Goal: Information Seeking & Learning: Learn about a topic

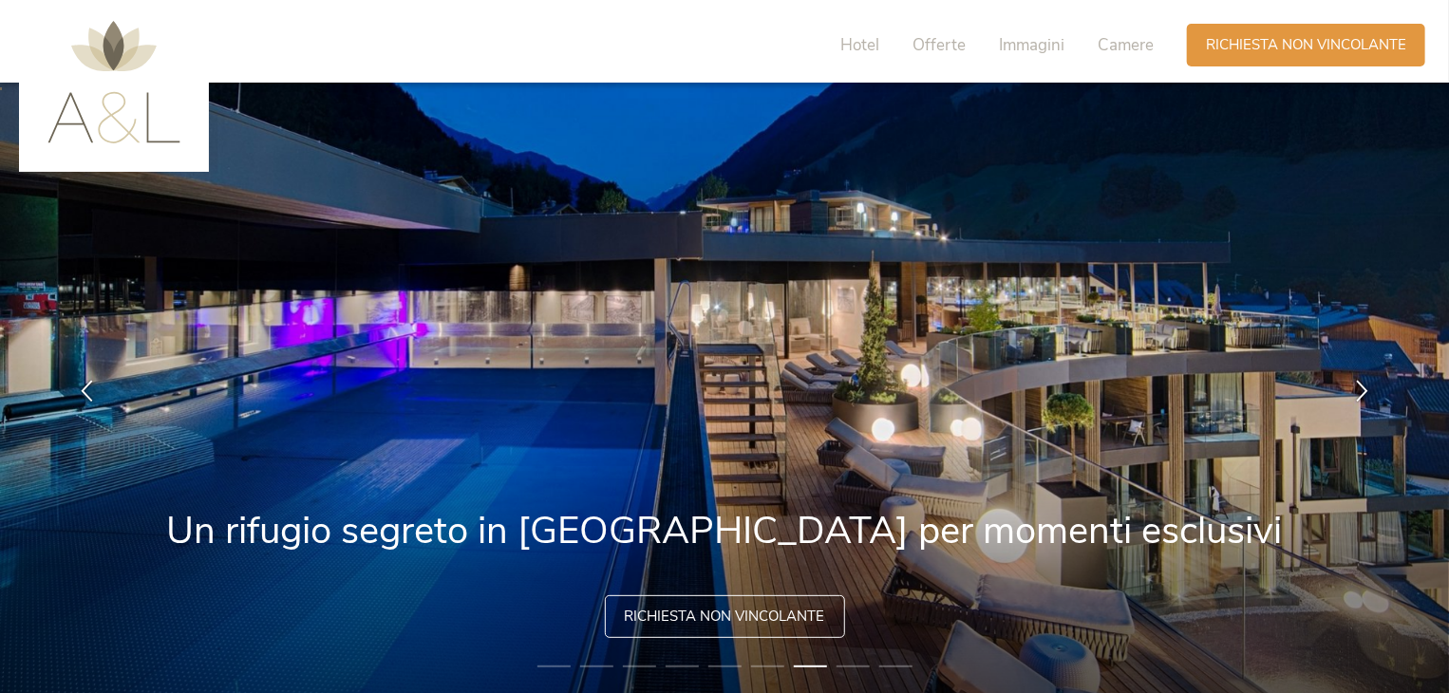
scroll to position [8, 0]
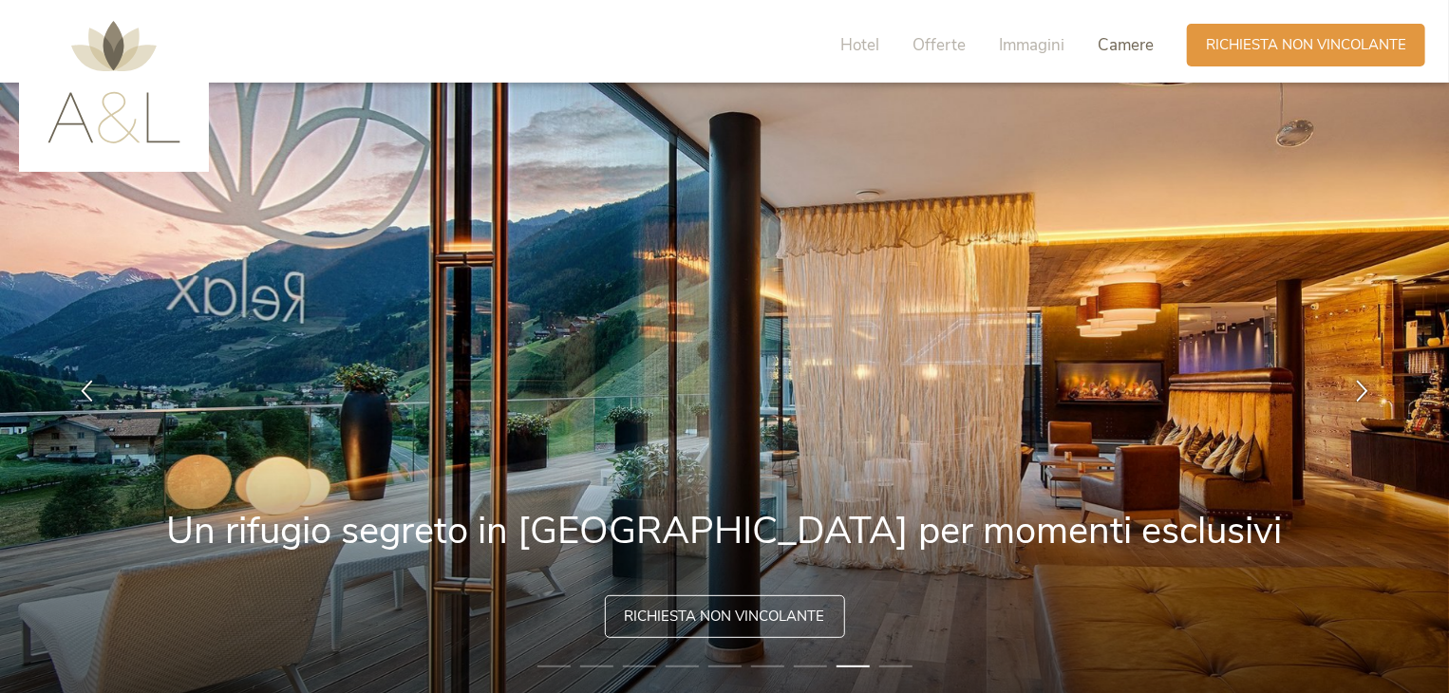
click at [1130, 50] on span "Camere" at bounding box center [1125, 45] width 56 height 22
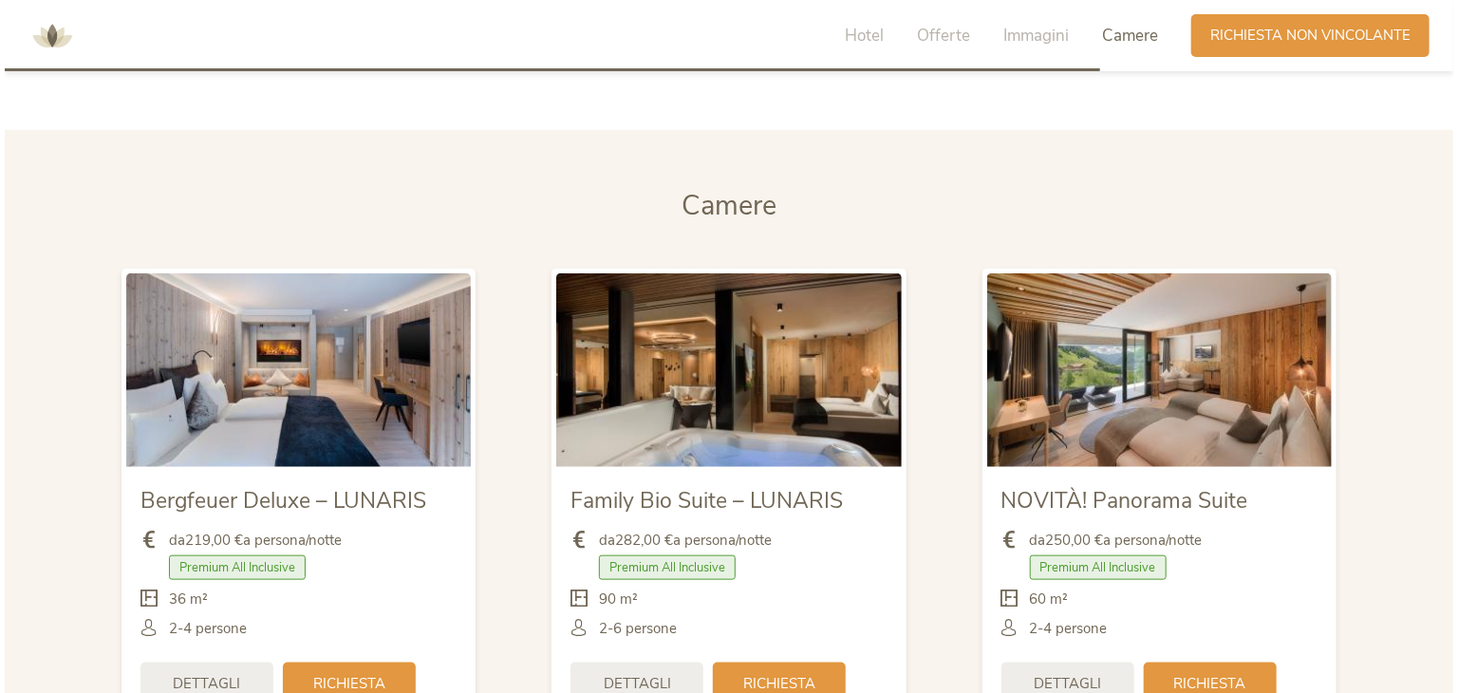
scroll to position [4414, 0]
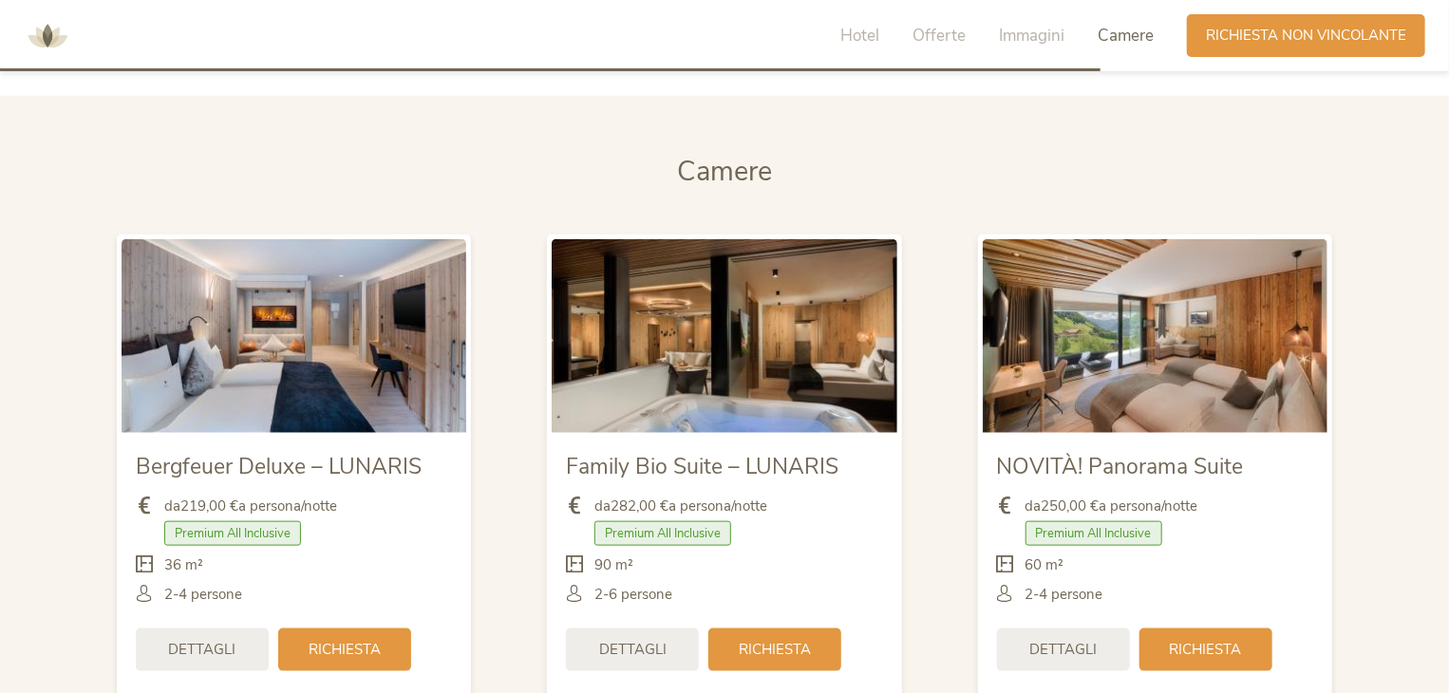
click at [698, 319] on img at bounding box center [723, 336] width 345 height 194
click at [629, 650] on span "Dettagli" at bounding box center [632, 648] width 67 height 20
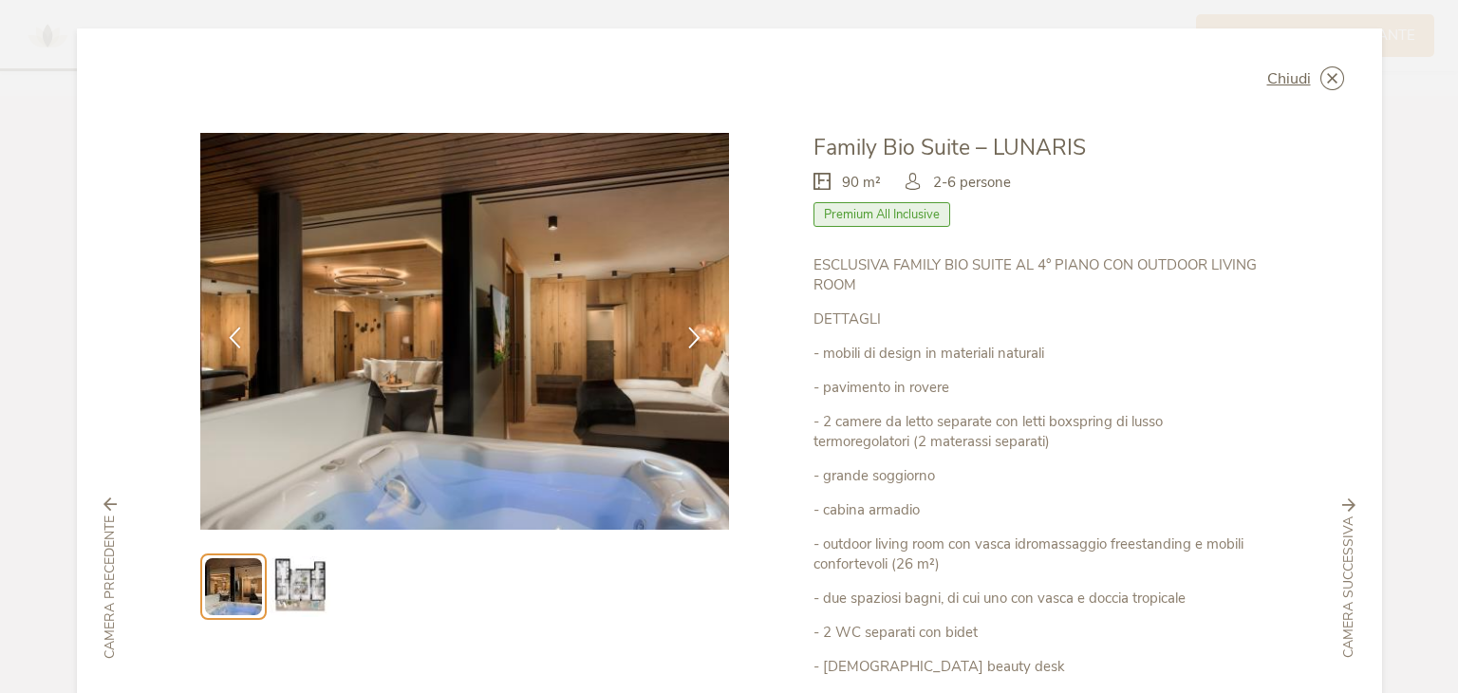
click at [289, 585] on img at bounding box center [300, 586] width 61 height 61
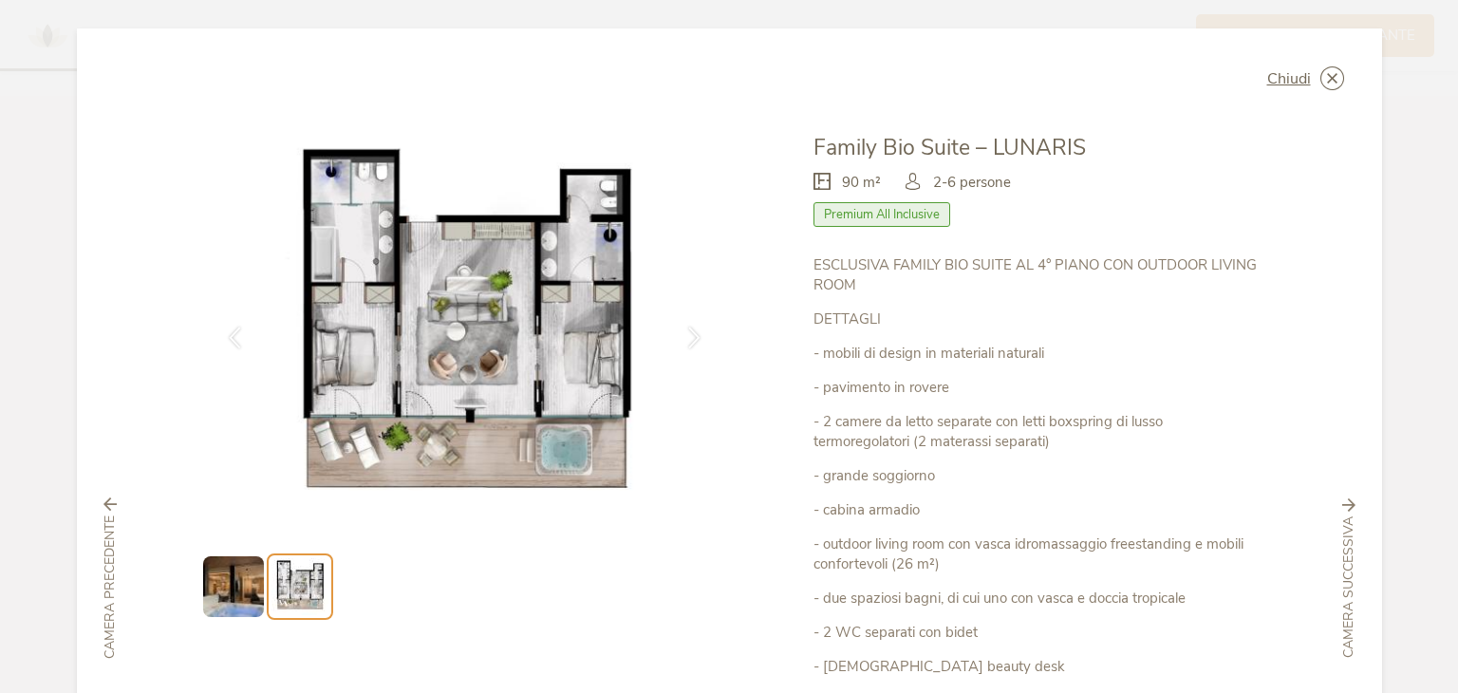
click at [237, 584] on img at bounding box center [233, 586] width 61 height 61
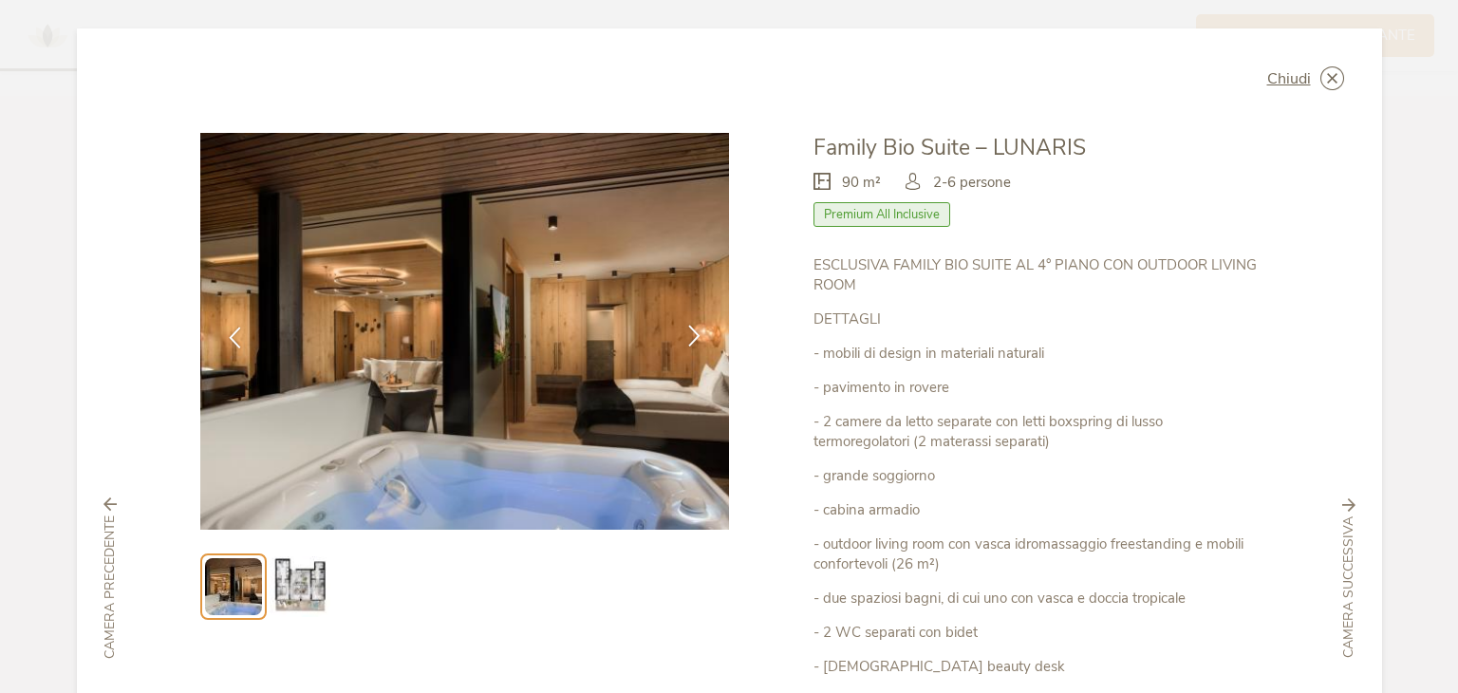
click at [700, 325] on icon at bounding box center [694, 336] width 22 height 22
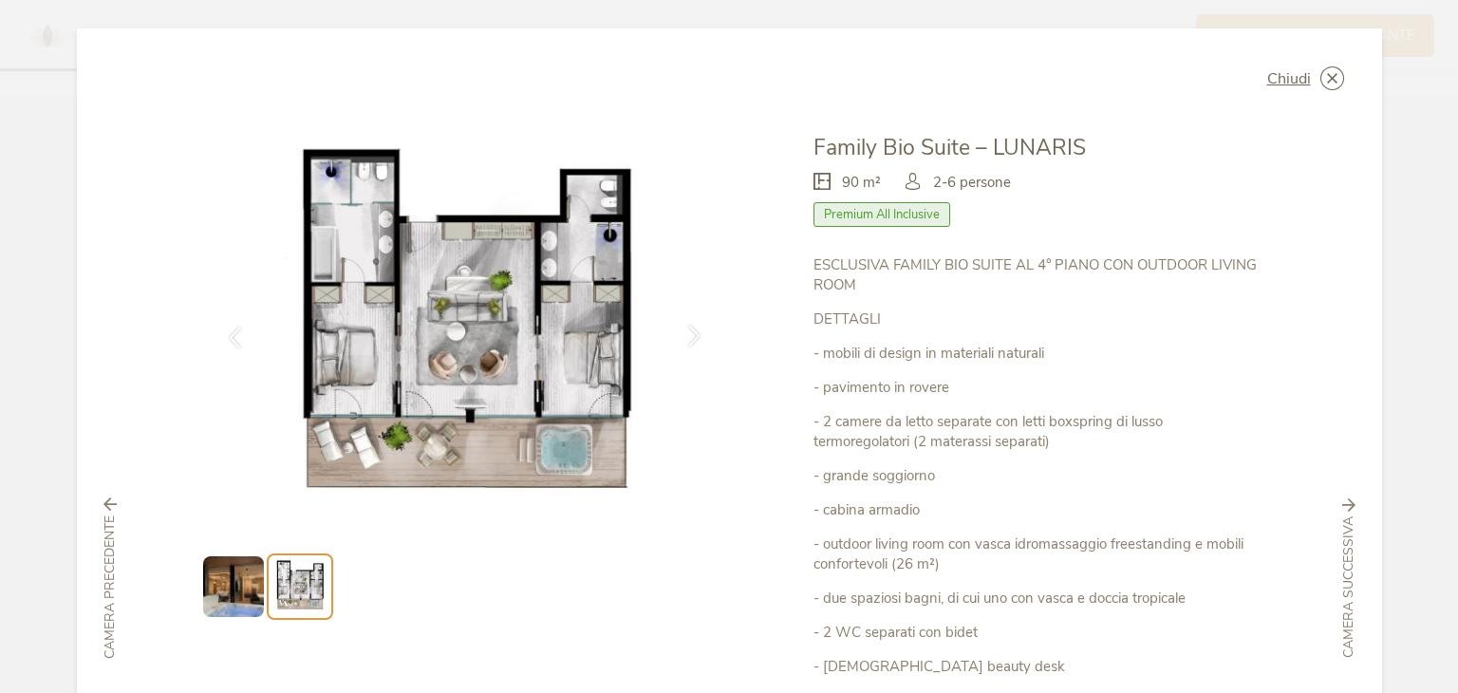
click at [700, 325] on icon at bounding box center [694, 336] width 22 height 22
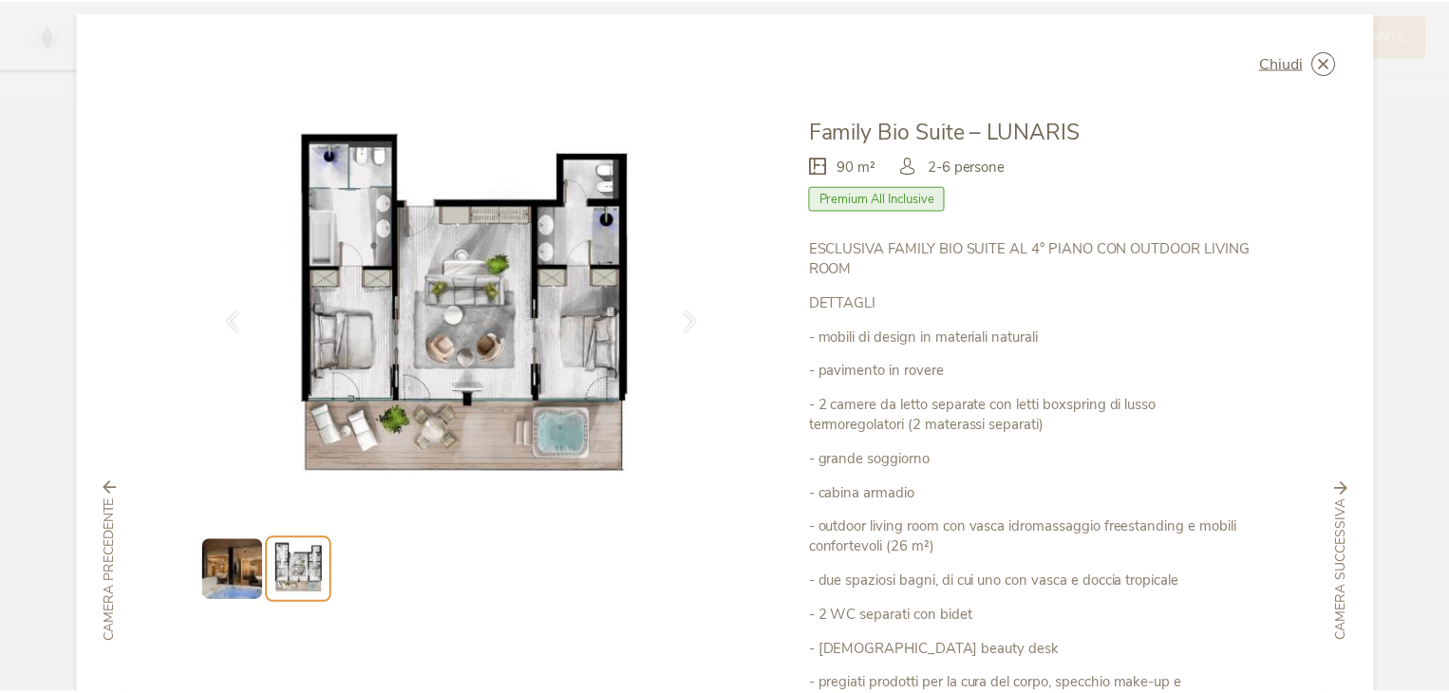
scroll to position [0, 0]
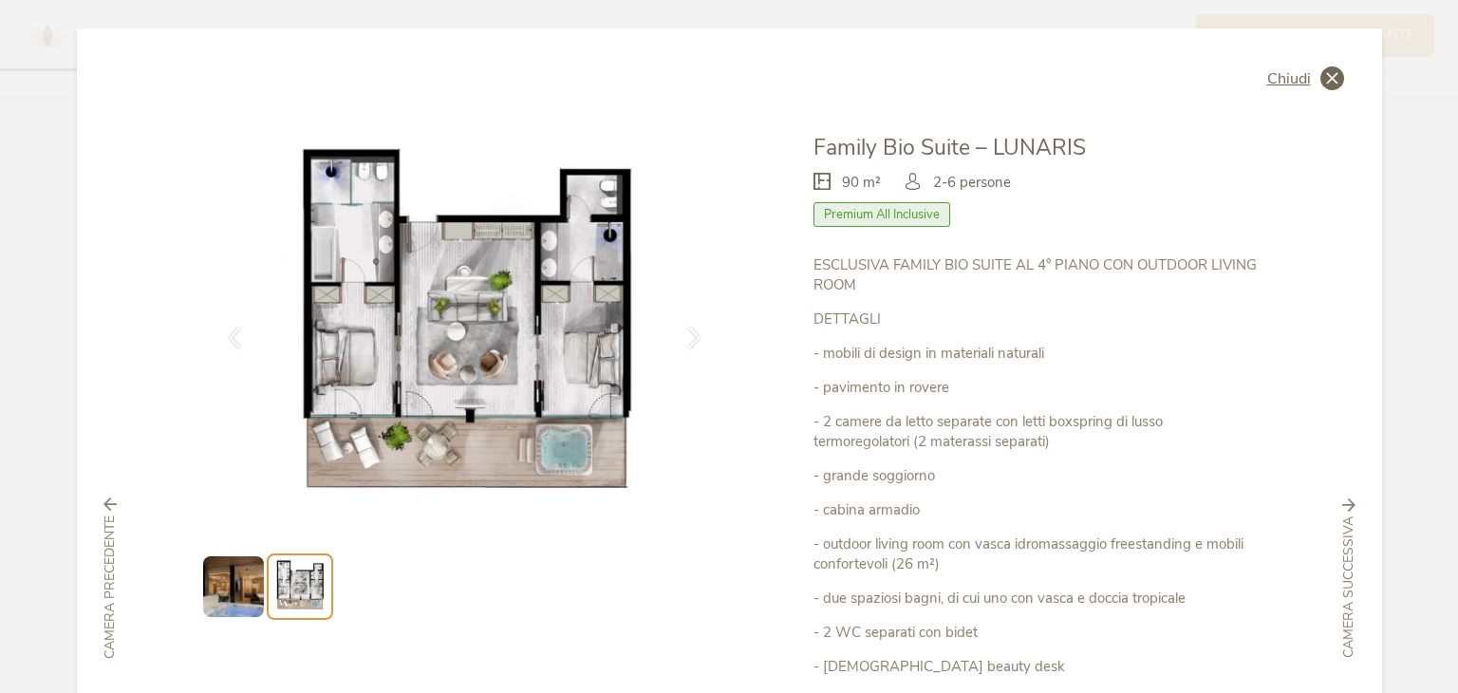
click at [1326, 89] on icon at bounding box center [1332, 78] width 24 height 24
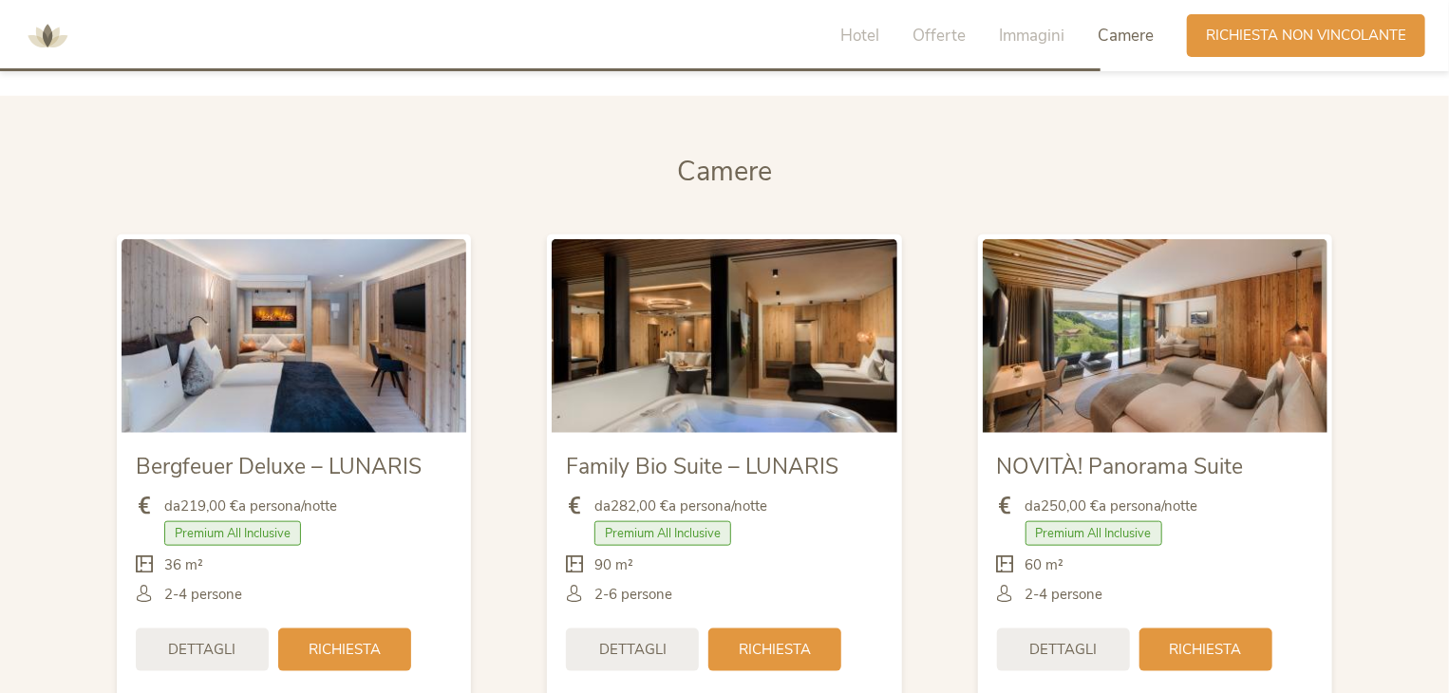
click at [704, 355] on img at bounding box center [723, 336] width 345 height 194
click at [614, 664] on div "Dettagli" at bounding box center [632, 647] width 133 height 43
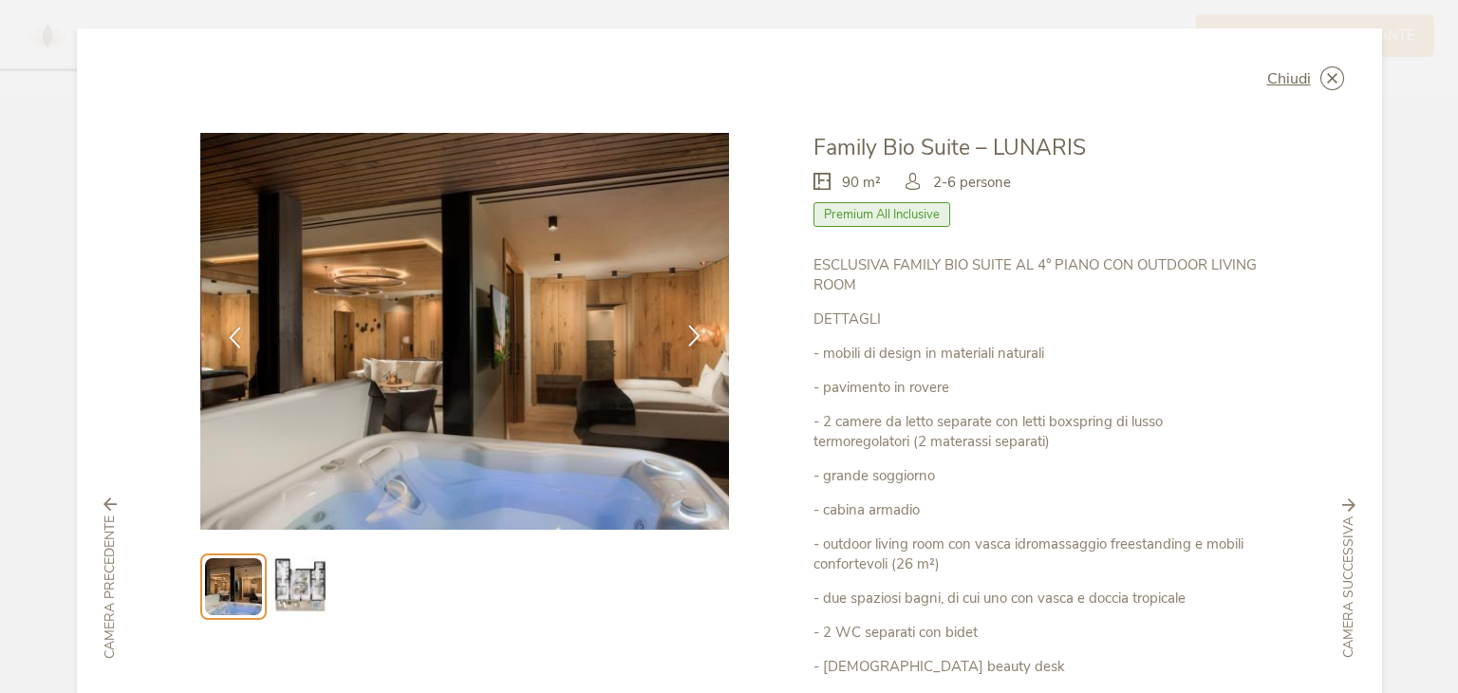
click at [687, 332] on icon at bounding box center [694, 336] width 22 height 22
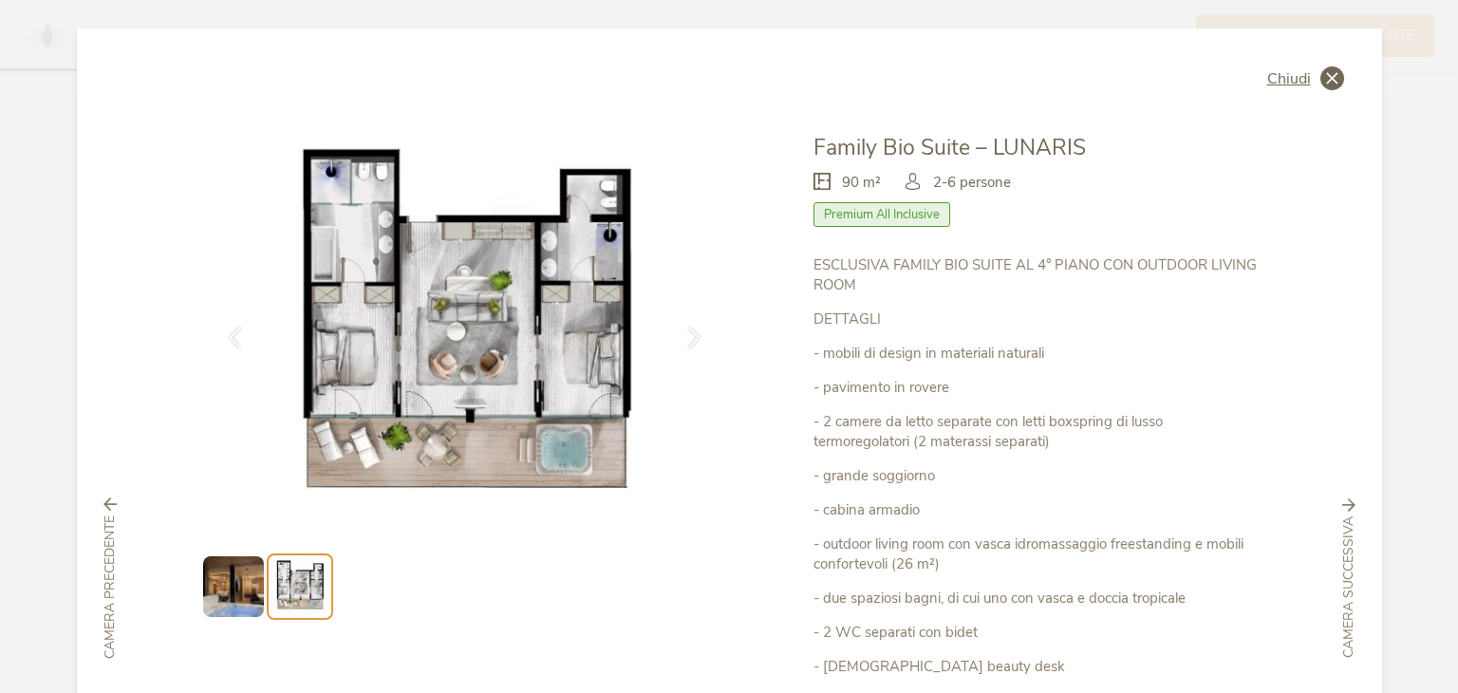
click at [1283, 84] on span "Chiudi" at bounding box center [1289, 78] width 44 height 15
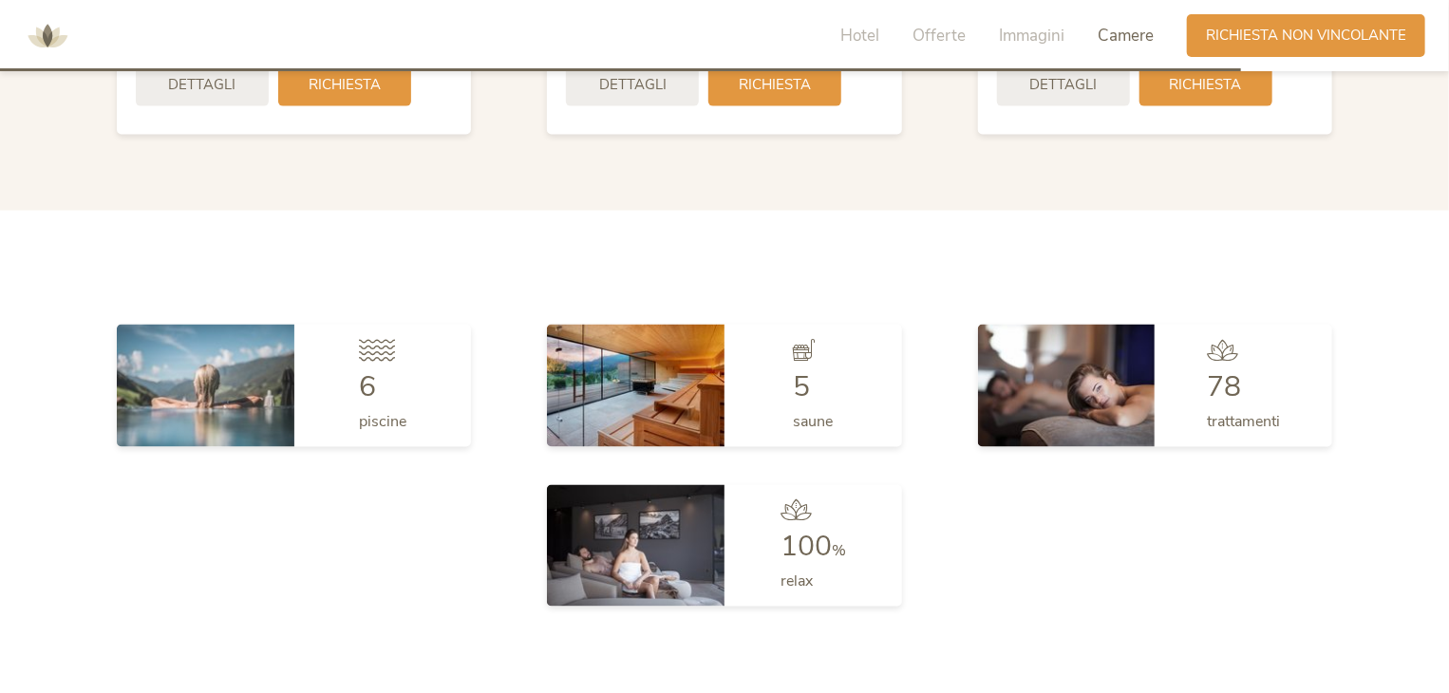
scroll to position [4985, 0]
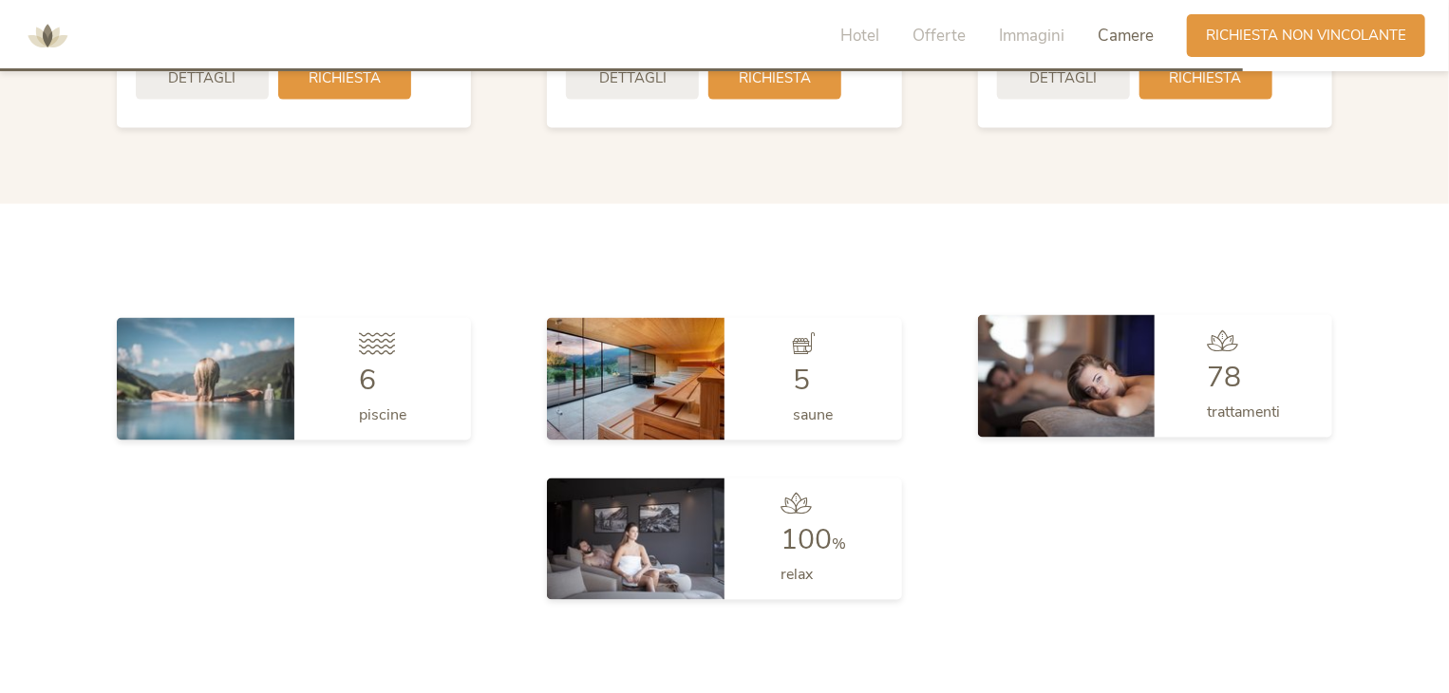
click at [1038, 391] on img at bounding box center [1067, 375] width 178 height 121
click at [1159, 377] on div "78 trattamenti" at bounding box center [1243, 375] width 178 height 121
click at [1232, 377] on span "78" at bounding box center [1223, 377] width 34 height 39
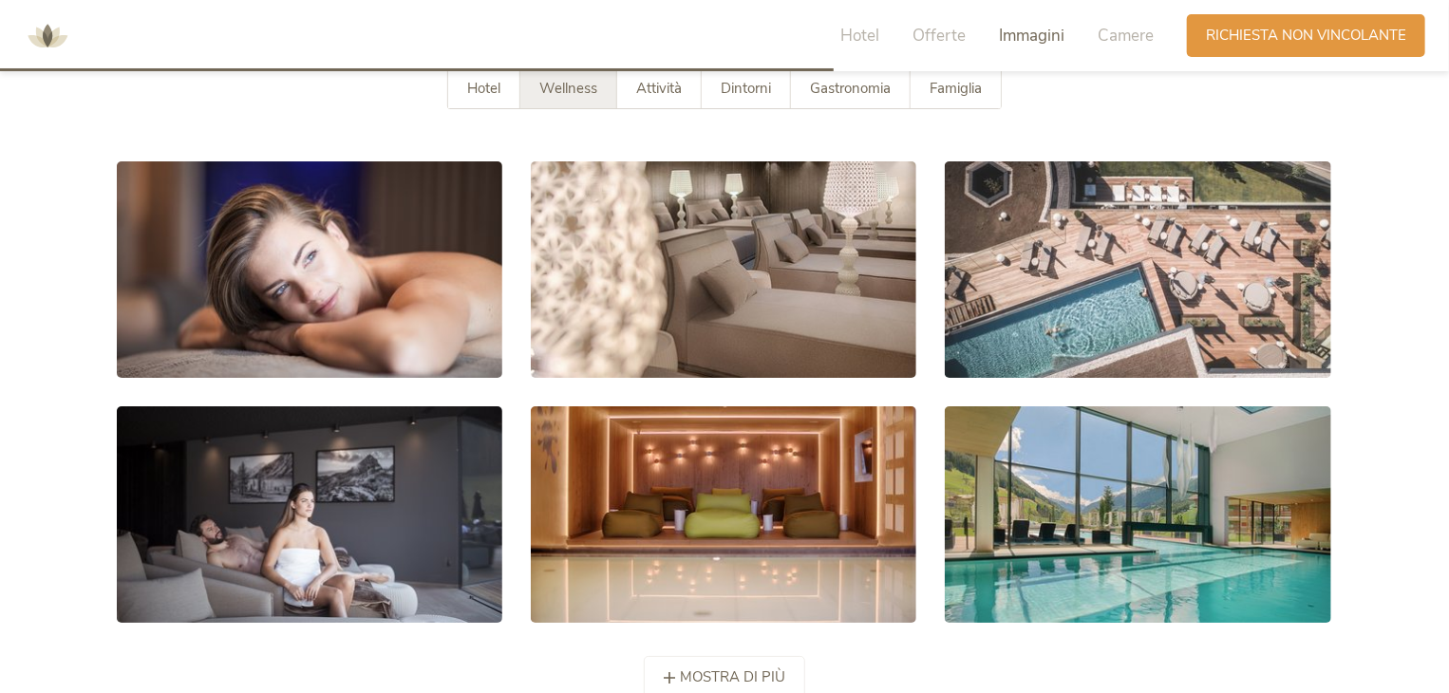
scroll to position [3424, 0]
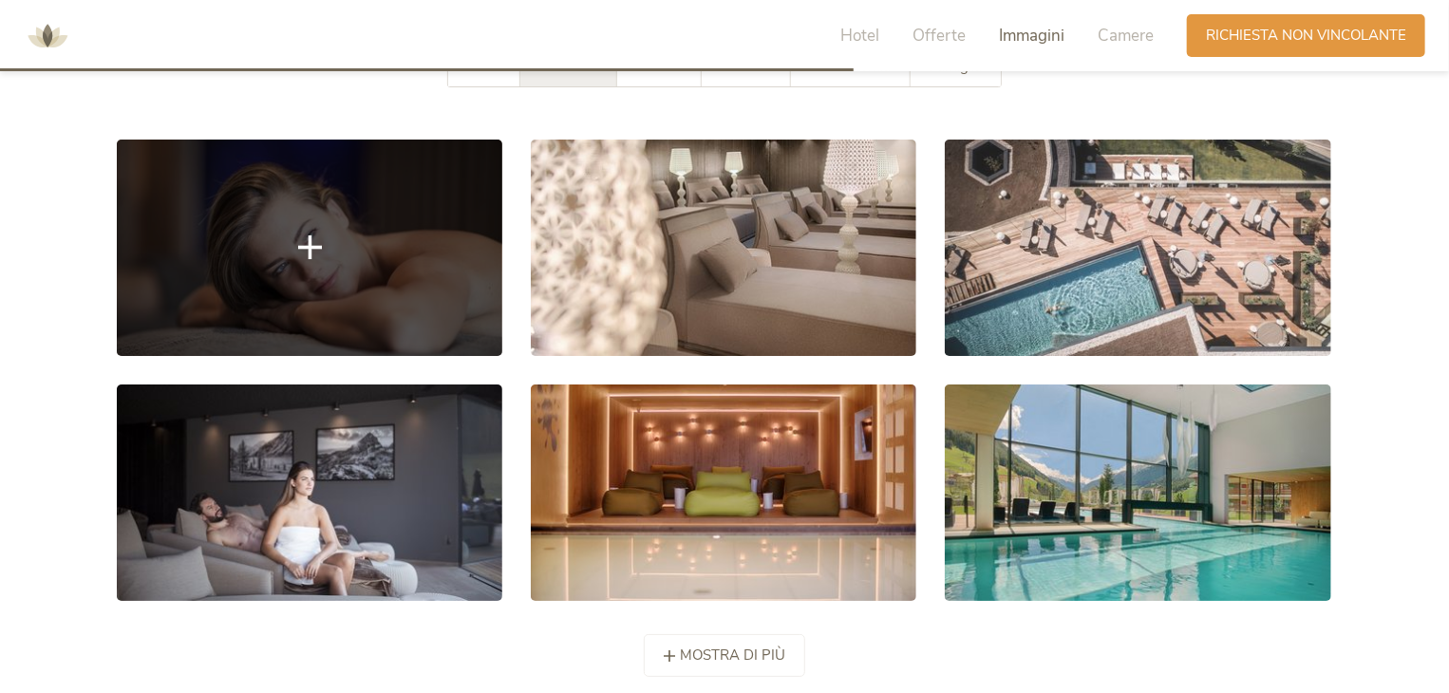
click at [436, 346] on link at bounding box center [309, 248] width 385 height 216
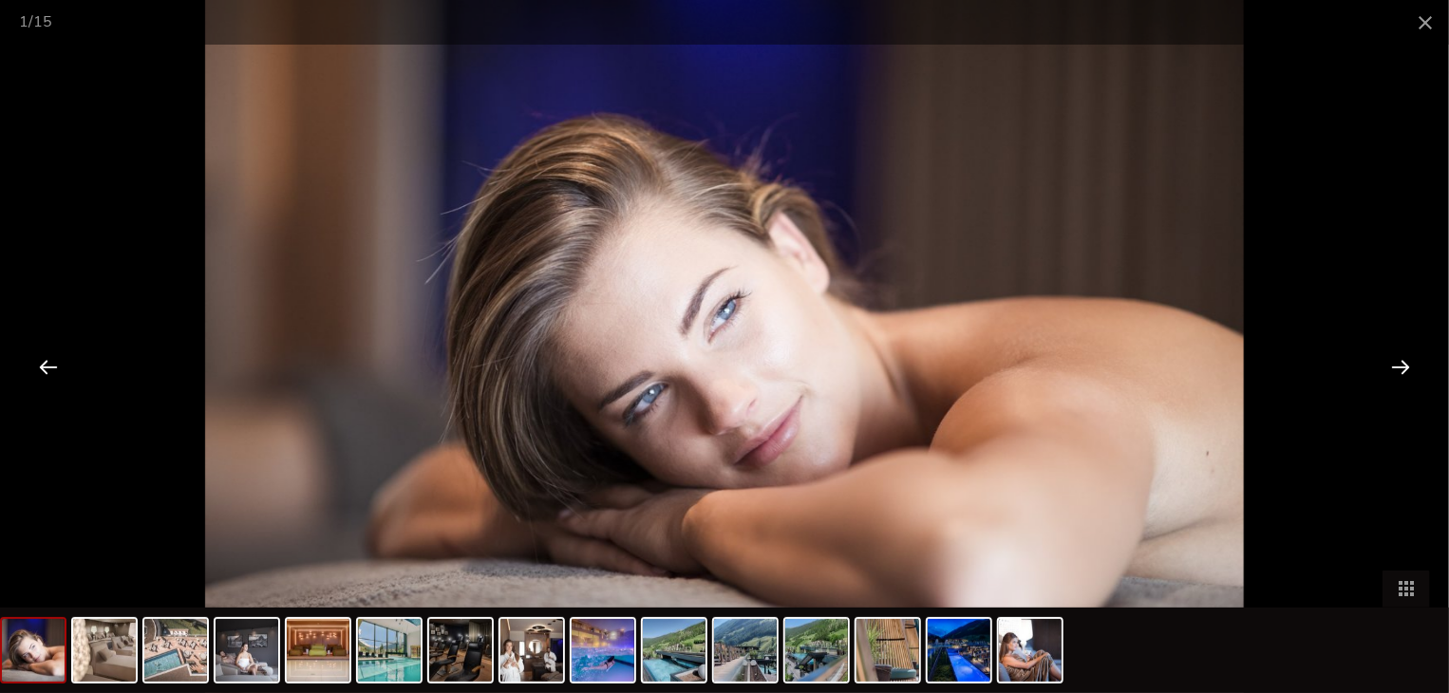
click at [1402, 369] on div at bounding box center [1400, 366] width 59 height 59
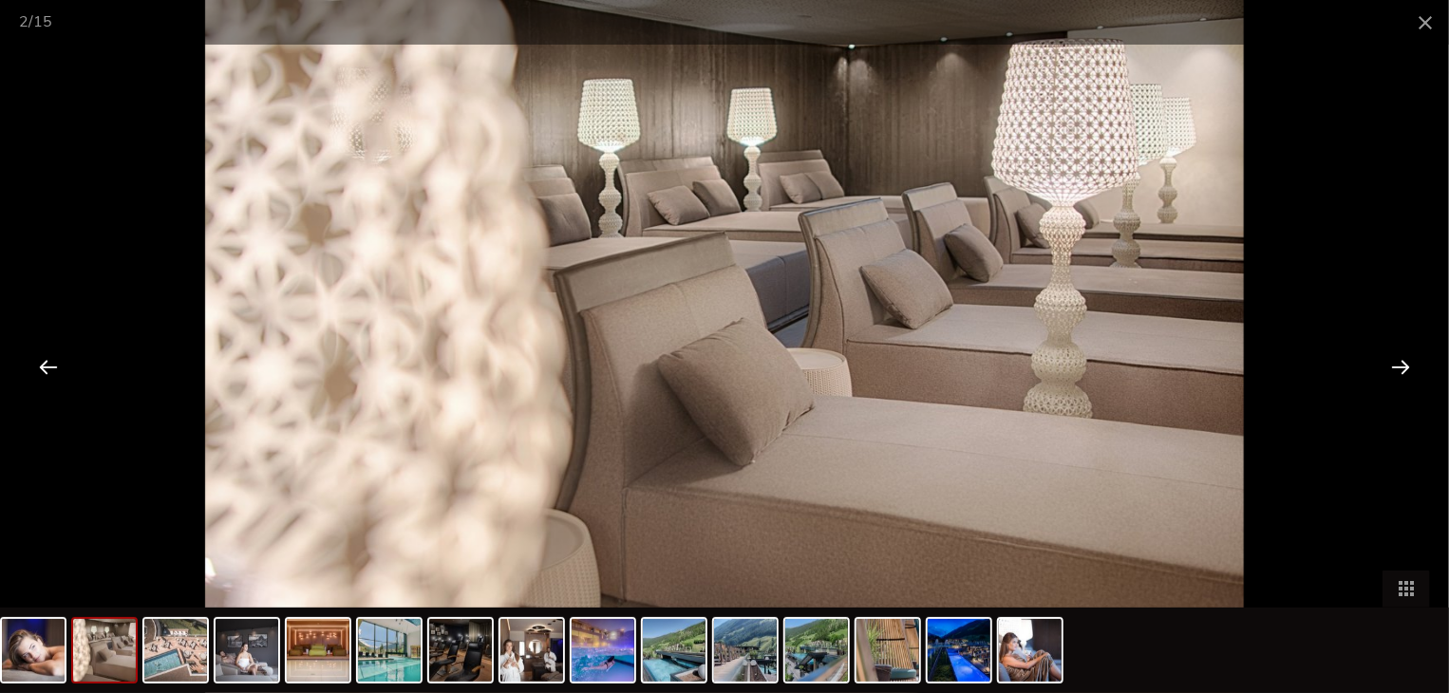
click at [1405, 365] on div at bounding box center [1400, 366] width 59 height 59
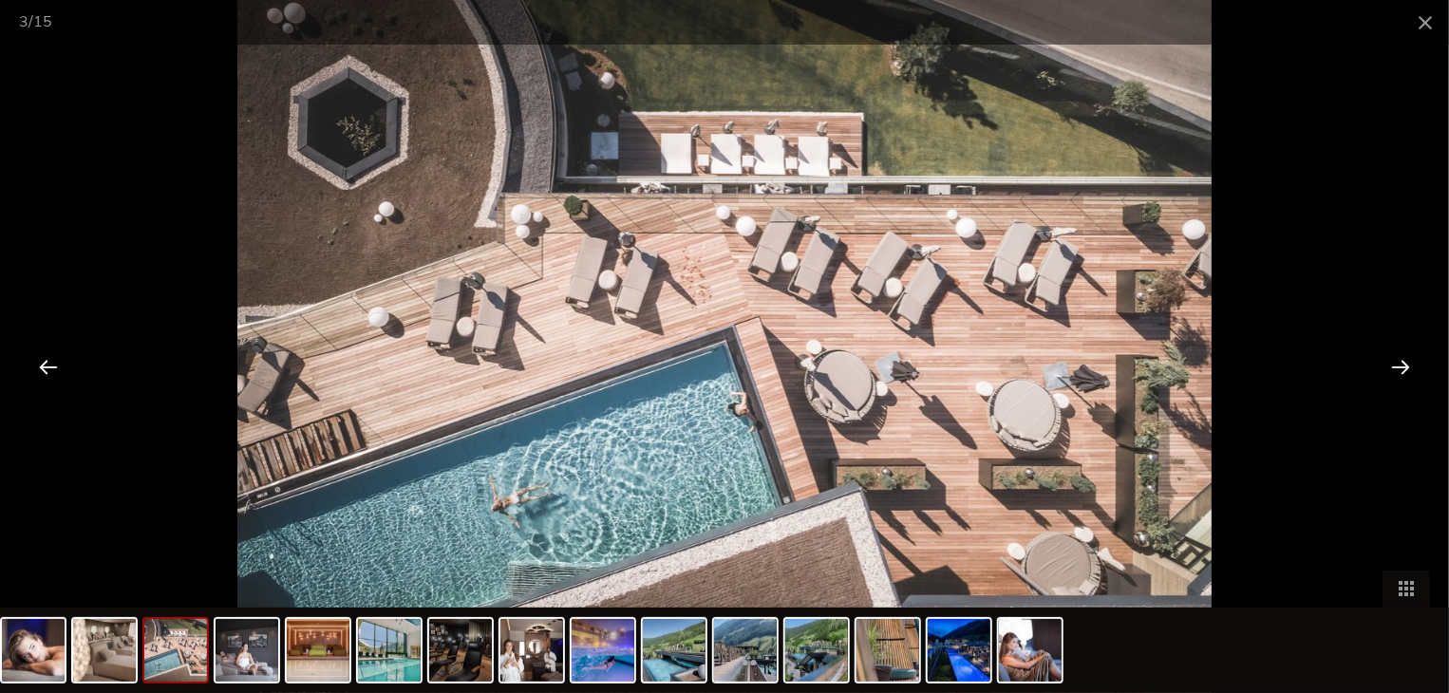
click at [1405, 365] on div at bounding box center [1400, 366] width 59 height 59
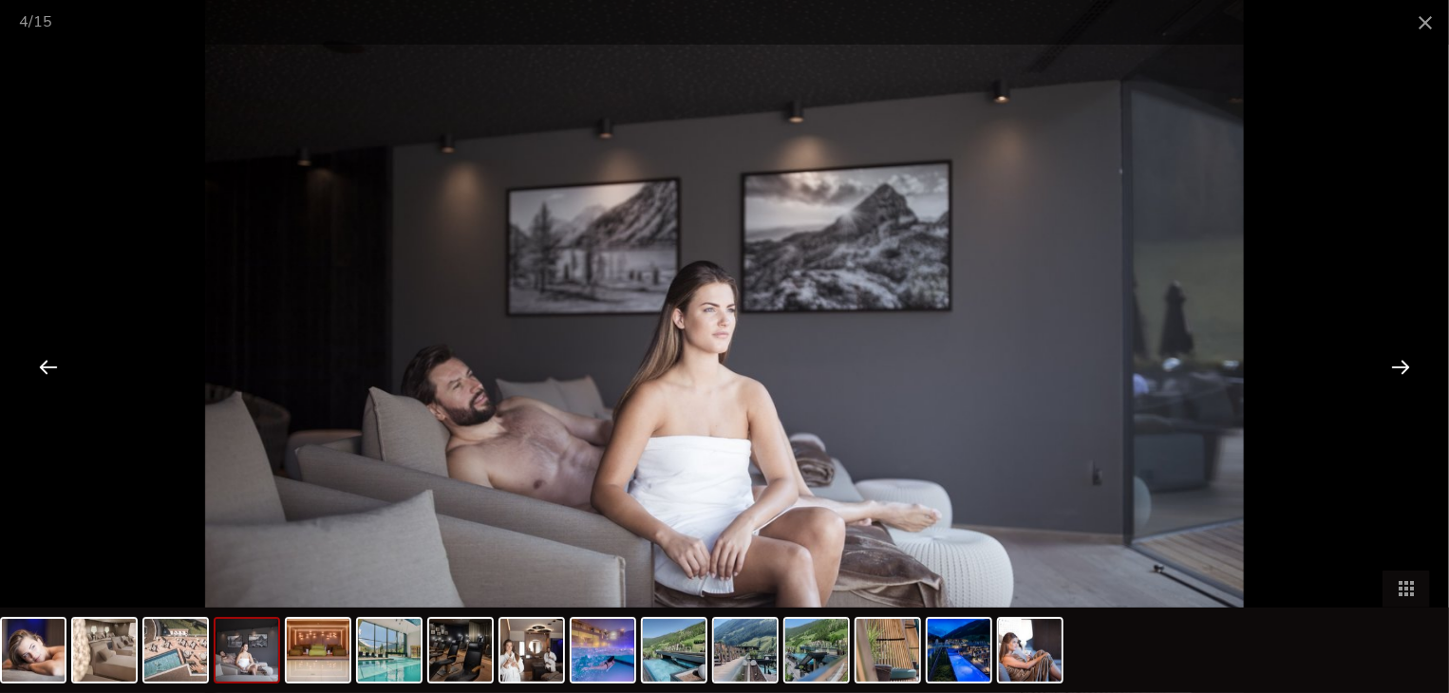
click at [1405, 365] on div at bounding box center [1400, 366] width 59 height 59
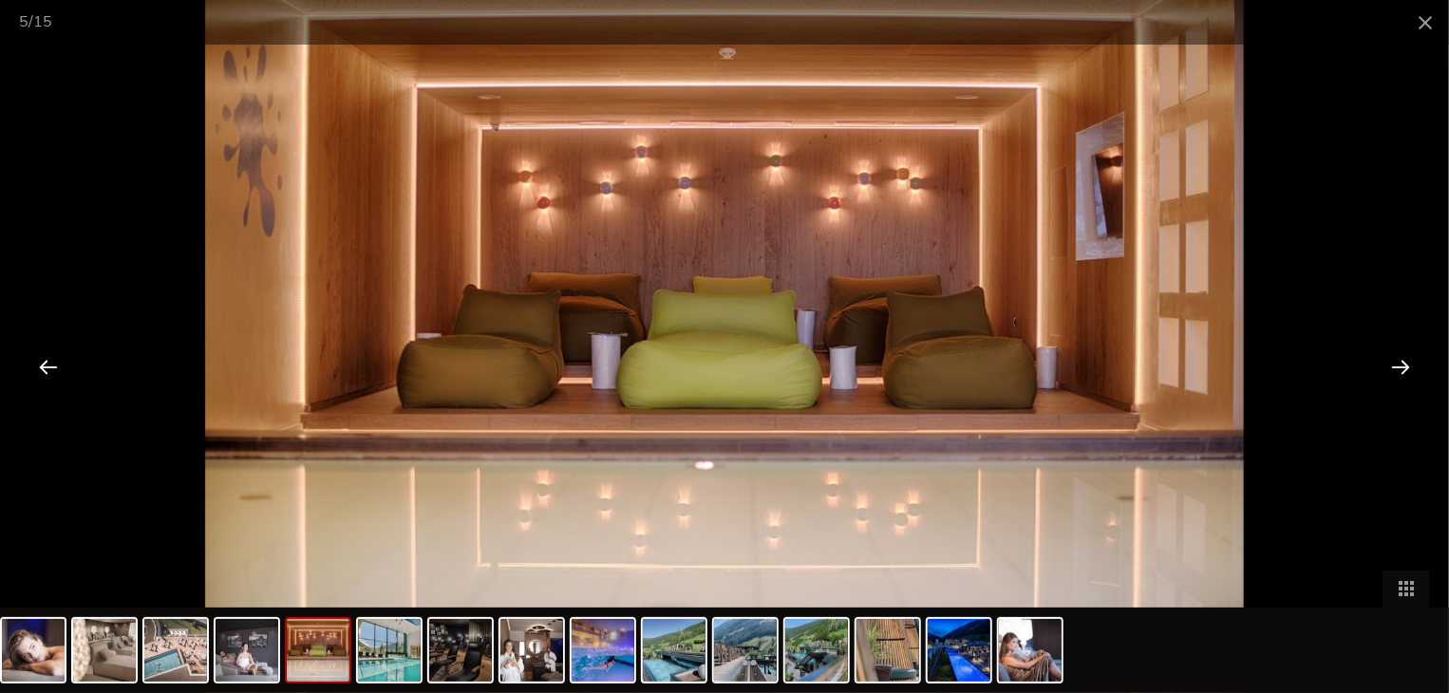
click at [1405, 362] on div at bounding box center [1400, 366] width 59 height 59
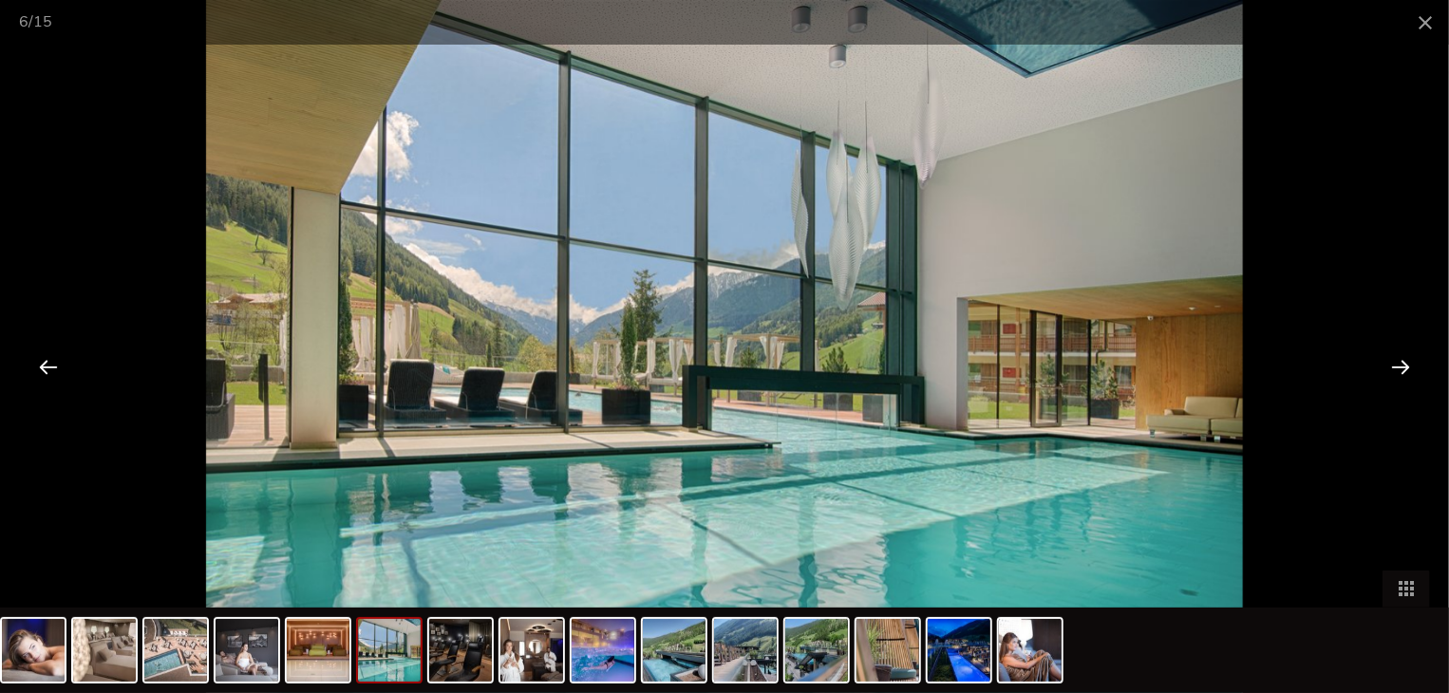
click at [1405, 362] on div at bounding box center [1400, 366] width 59 height 59
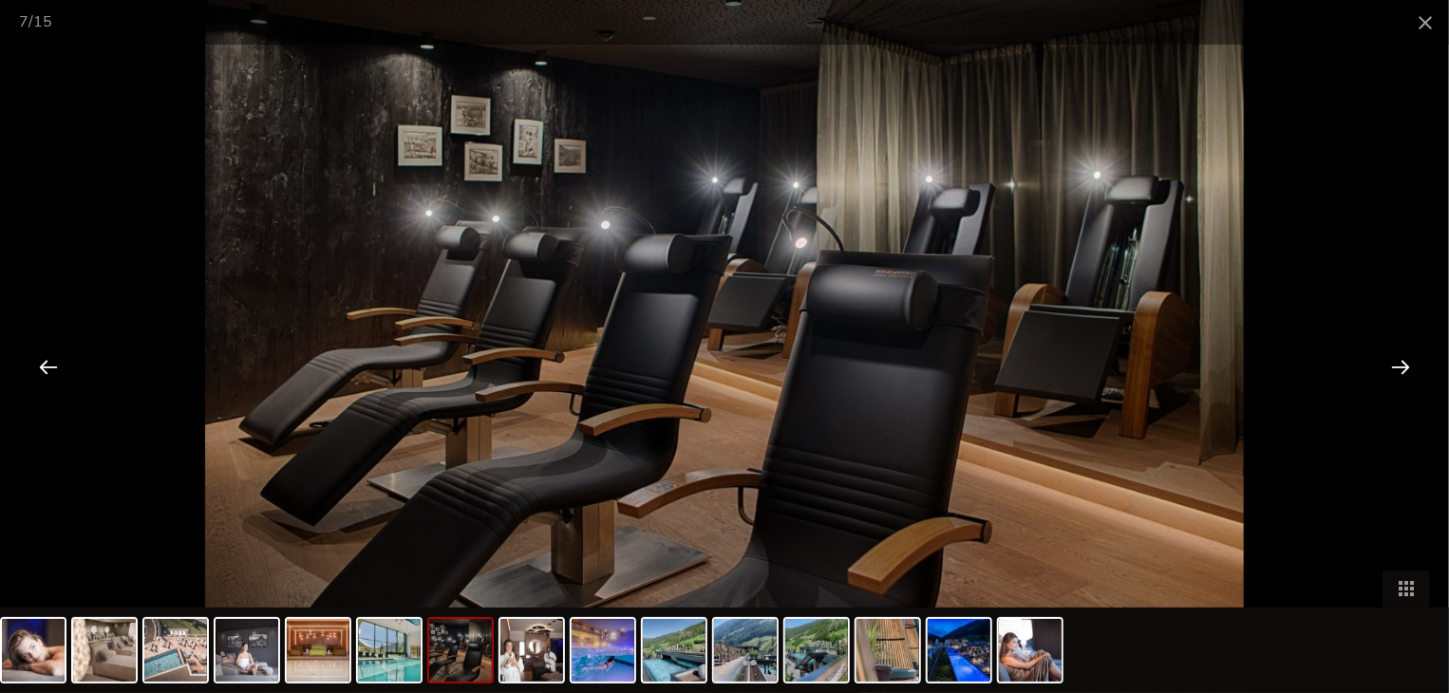
click at [1405, 362] on div at bounding box center [1400, 366] width 59 height 59
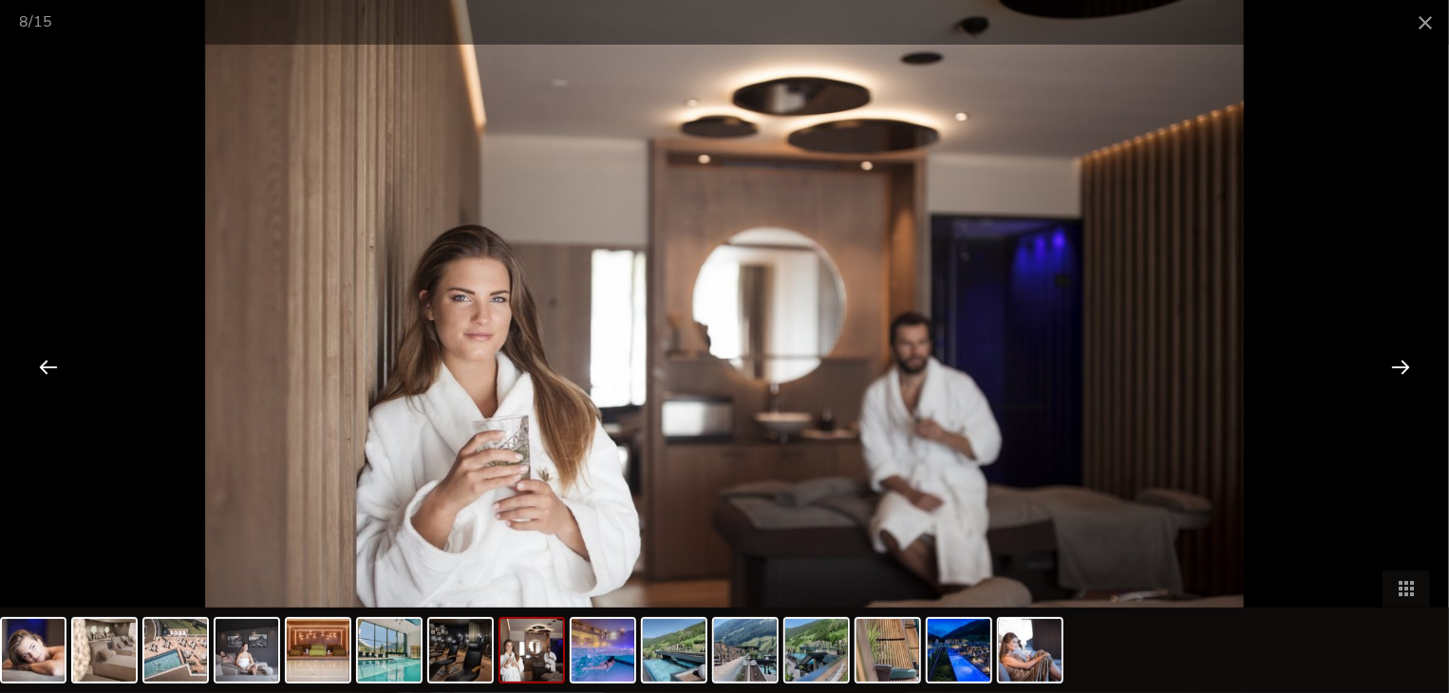
click at [1405, 362] on div at bounding box center [1400, 366] width 59 height 59
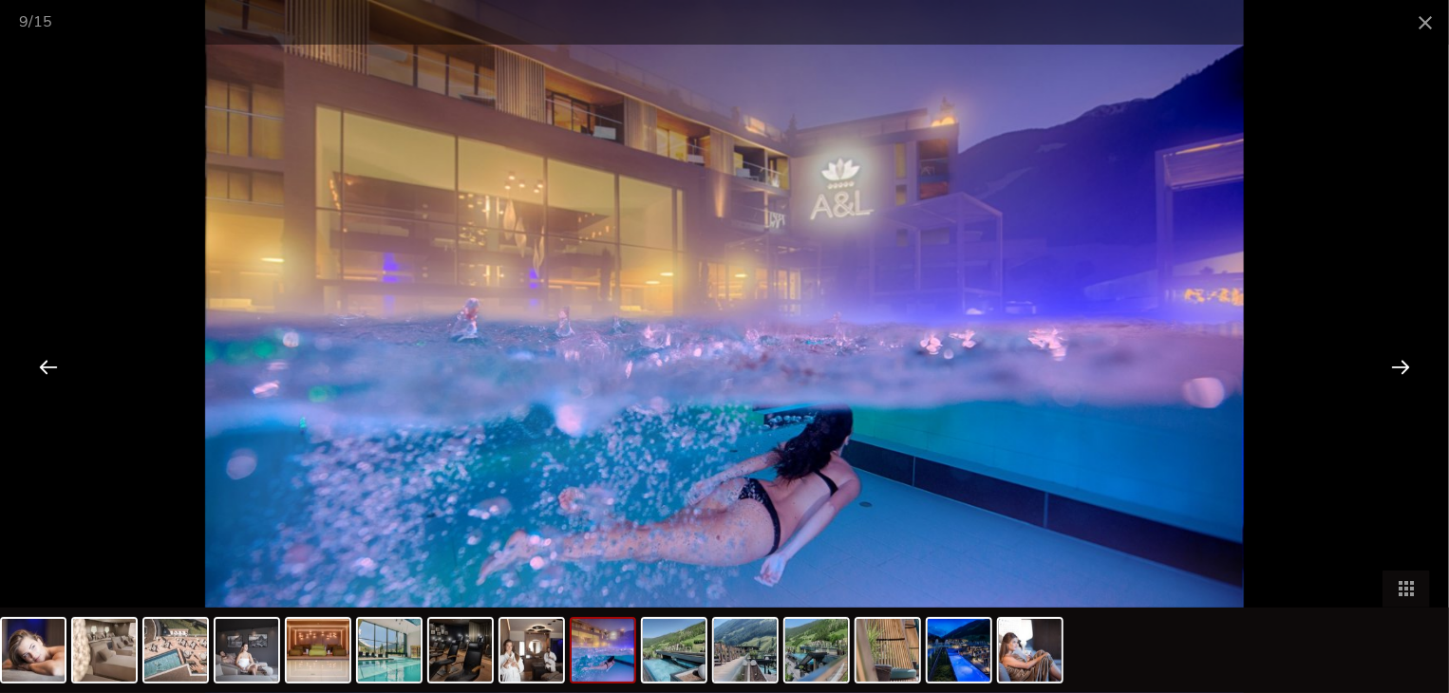
click at [1405, 362] on div at bounding box center [1400, 366] width 59 height 59
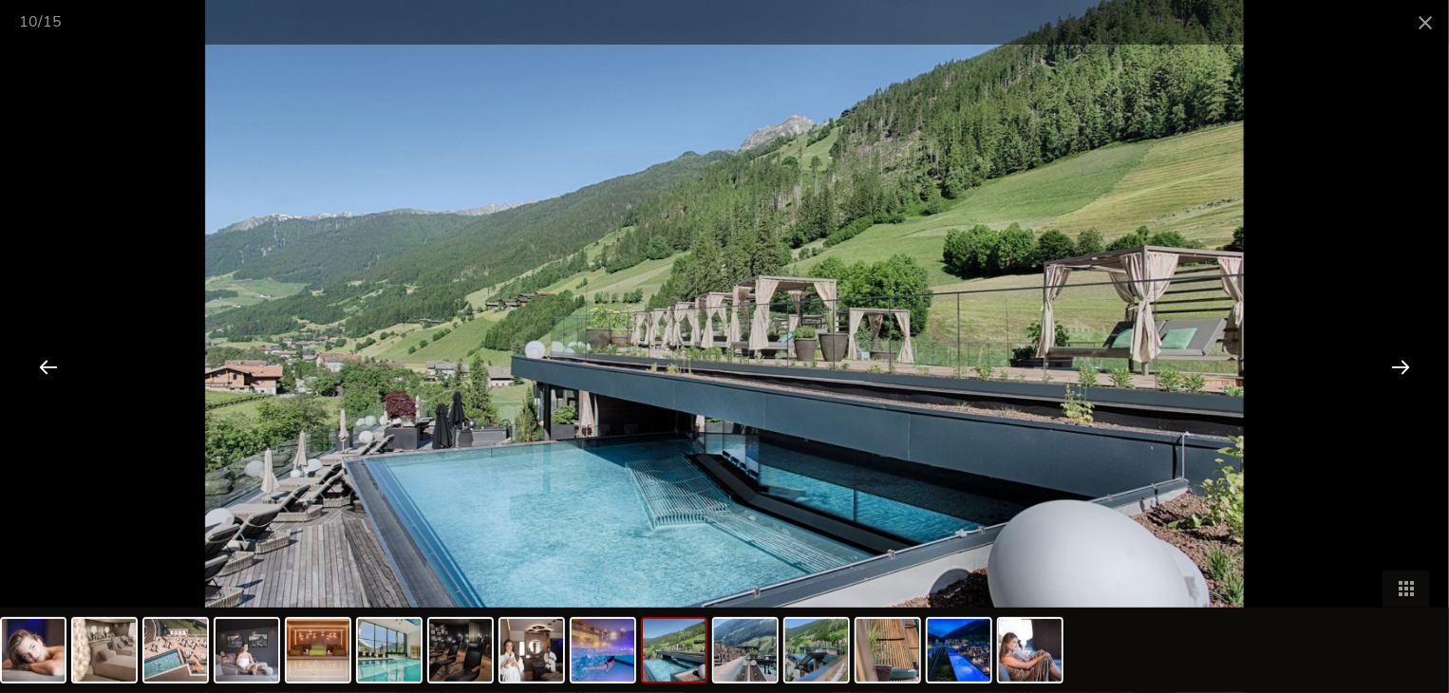
click at [1405, 362] on div at bounding box center [1400, 366] width 59 height 59
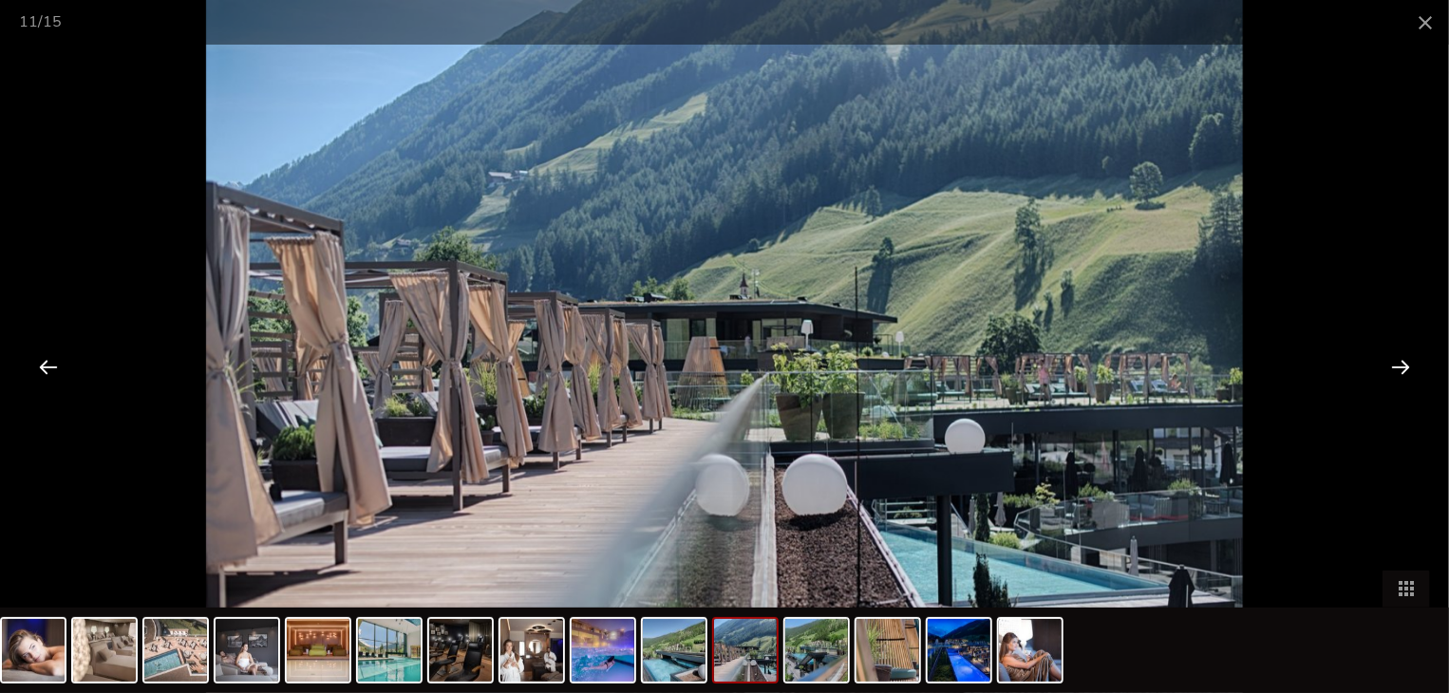
click at [1408, 367] on div at bounding box center [1400, 366] width 59 height 59
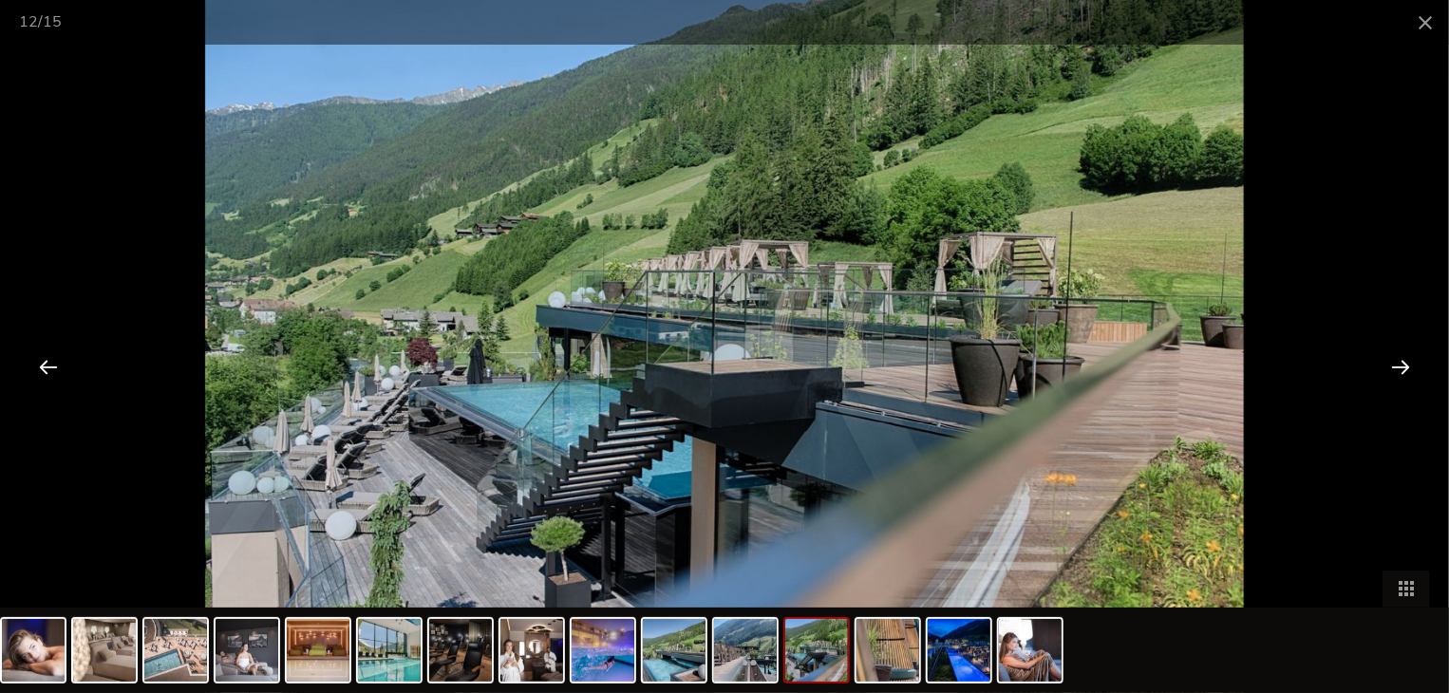
click at [1408, 367] on div at bounding box center [1400, 366] width 59 height 59
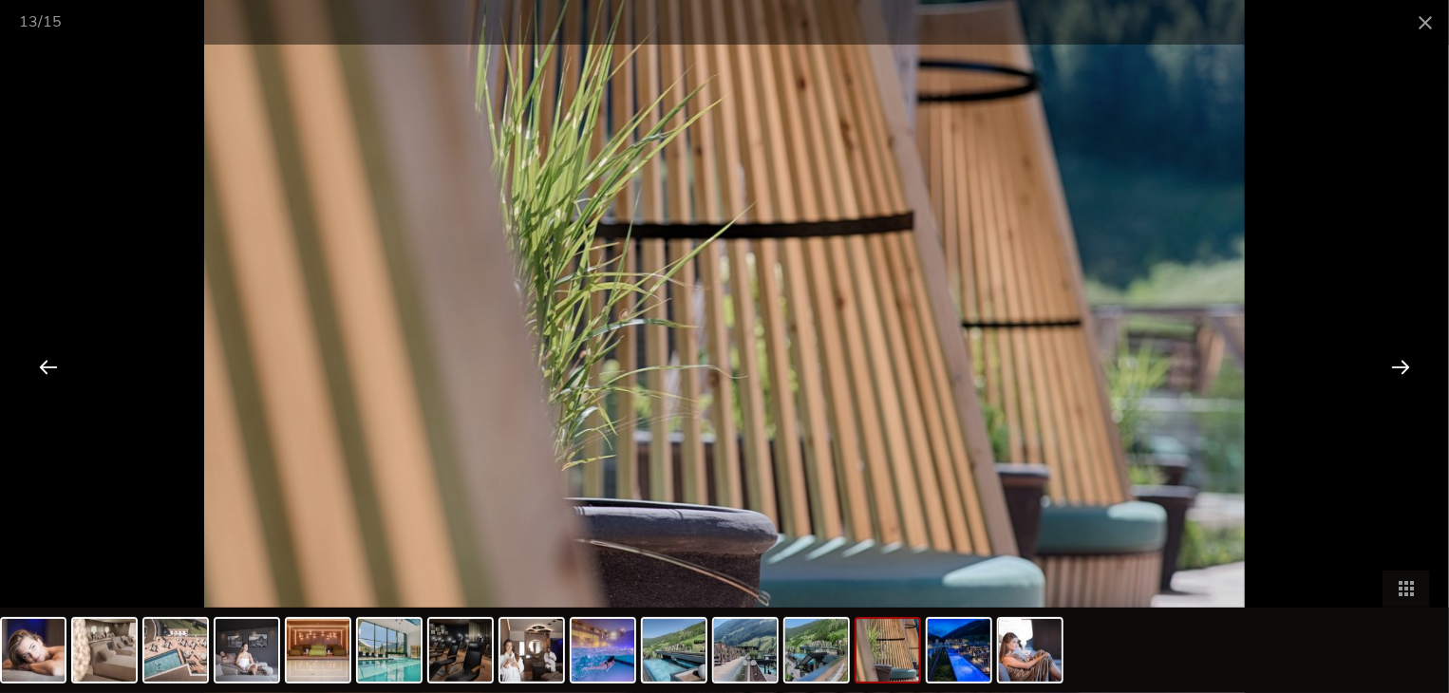
click at [1408, 367] on div at bounding box center [1400, 366] width 59 height 59
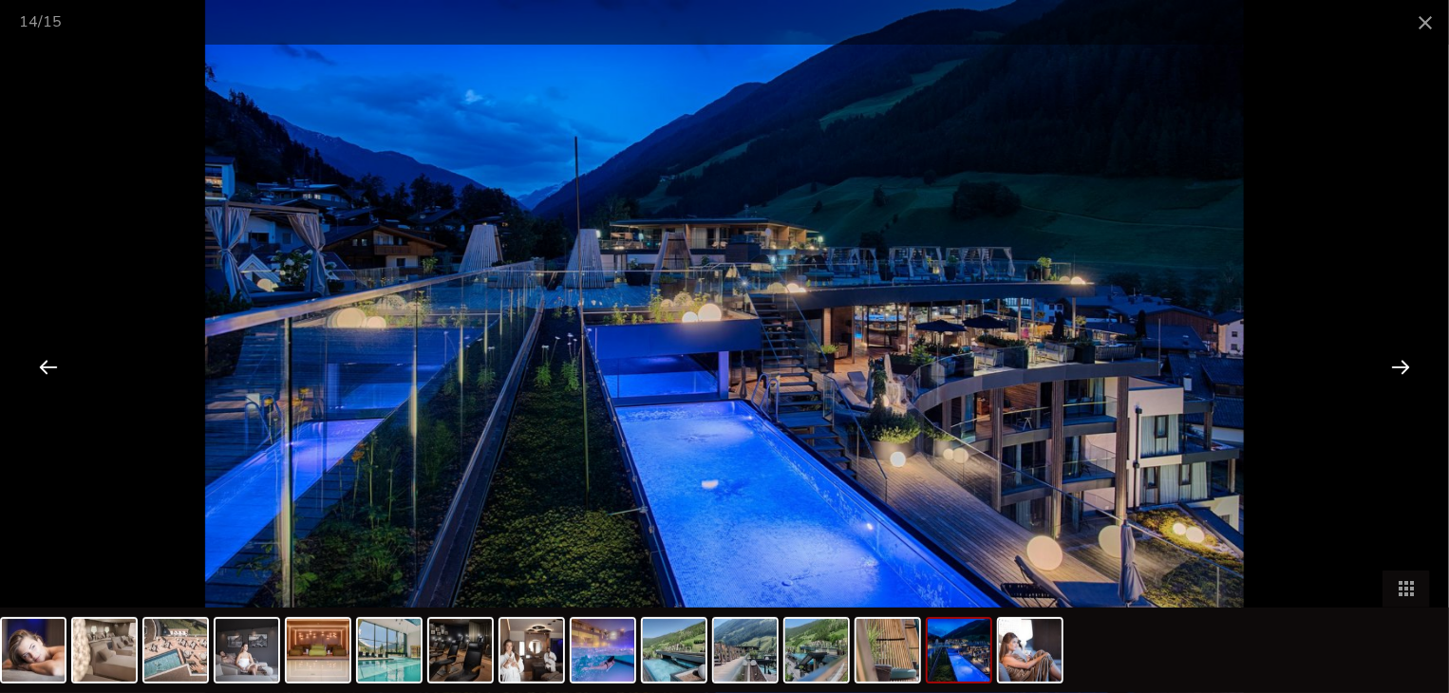
click at [1408, 358] on div at bounding box center [1400, 366] width 59 height 59
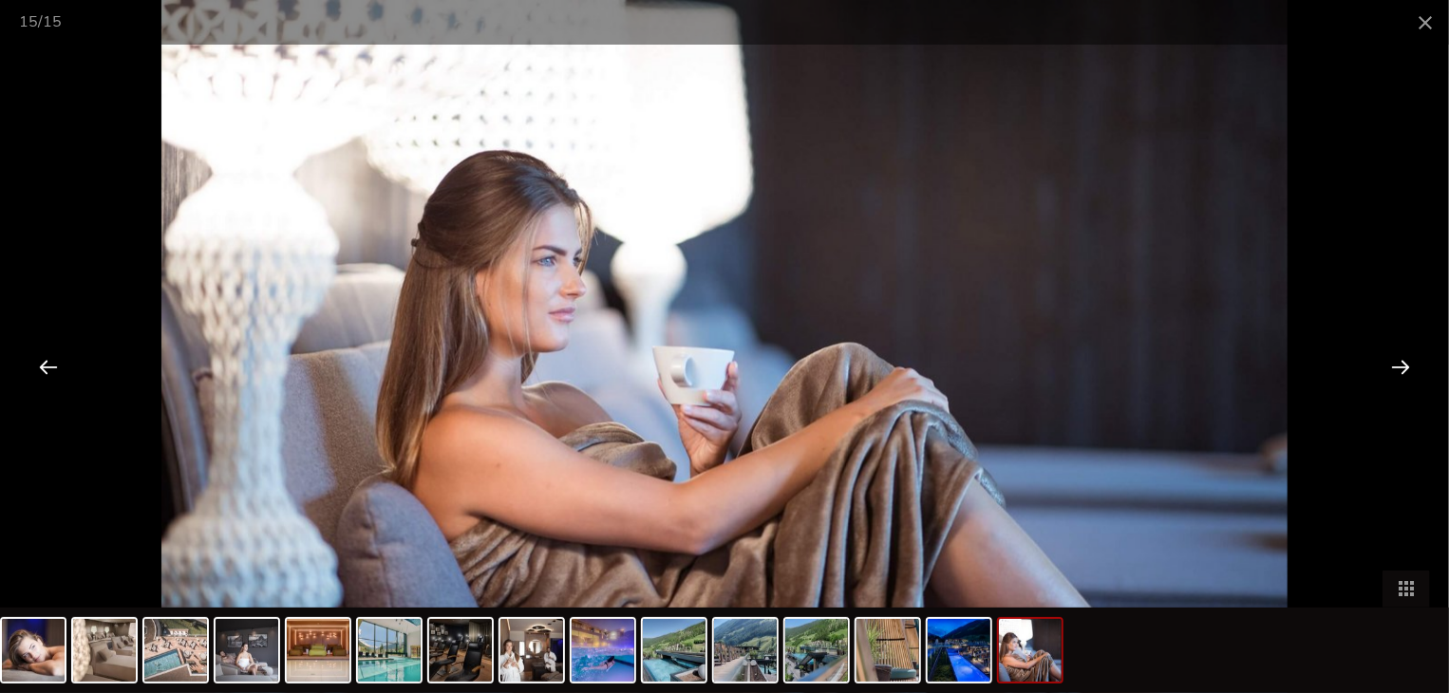
click at [1408, 358] on div at bounding box center [1400, 366] width 59 height 59
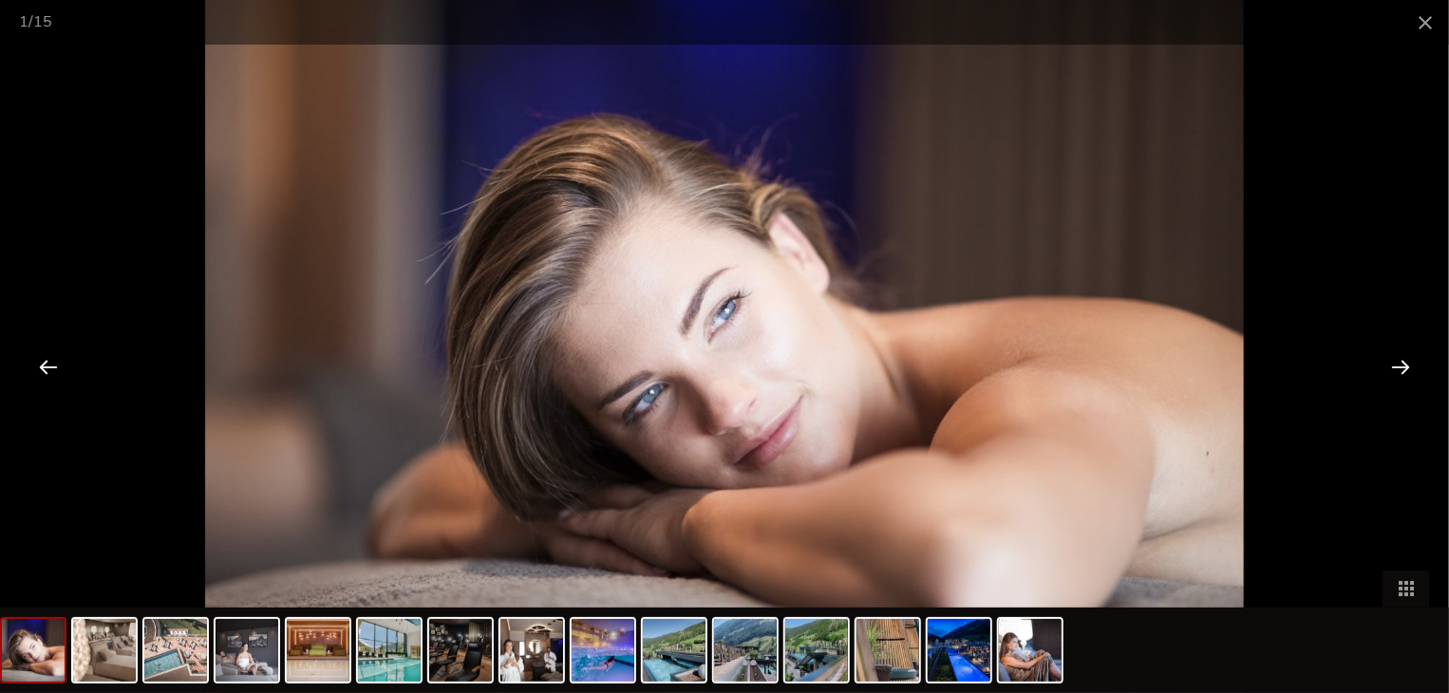
click at [1408, 358] on div at bounding box center [1400, 366] width 59 height 59
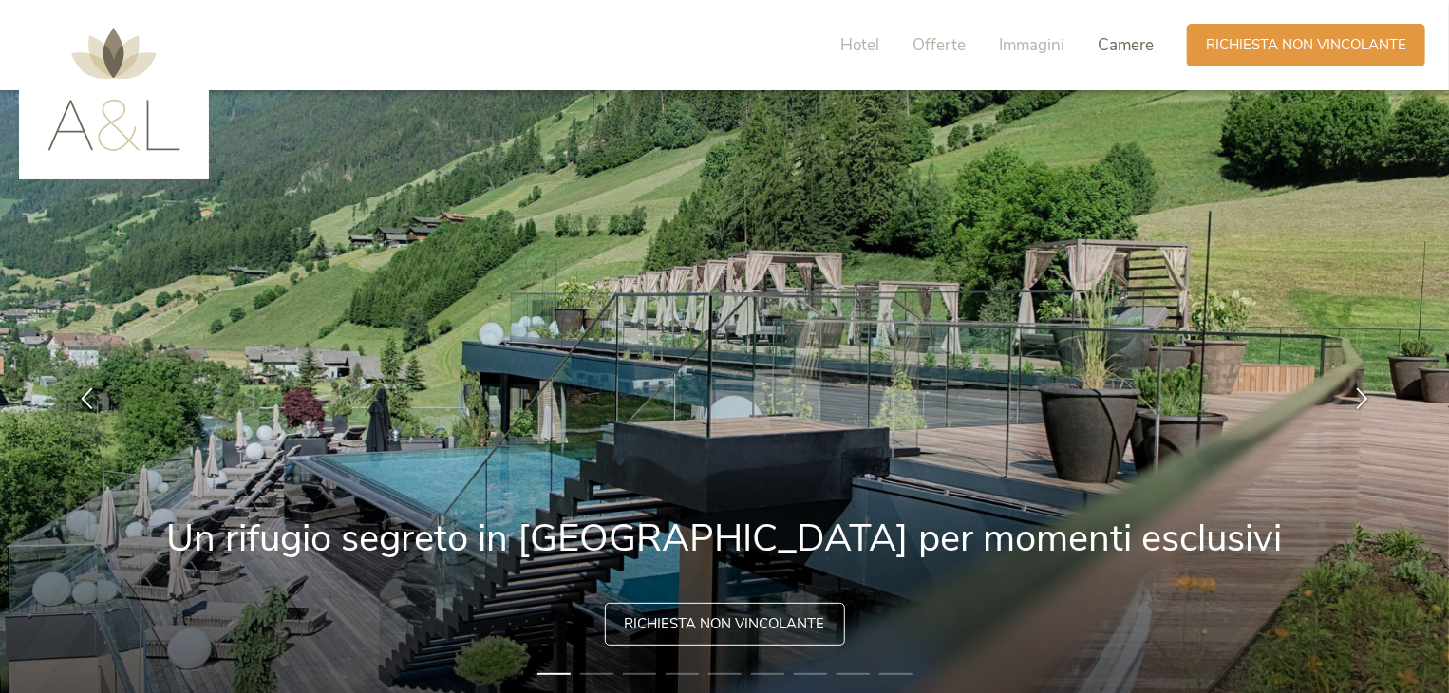
click at [1103, 39] on span "Camere" at bounding box center [1125, 45] width 56 height 22
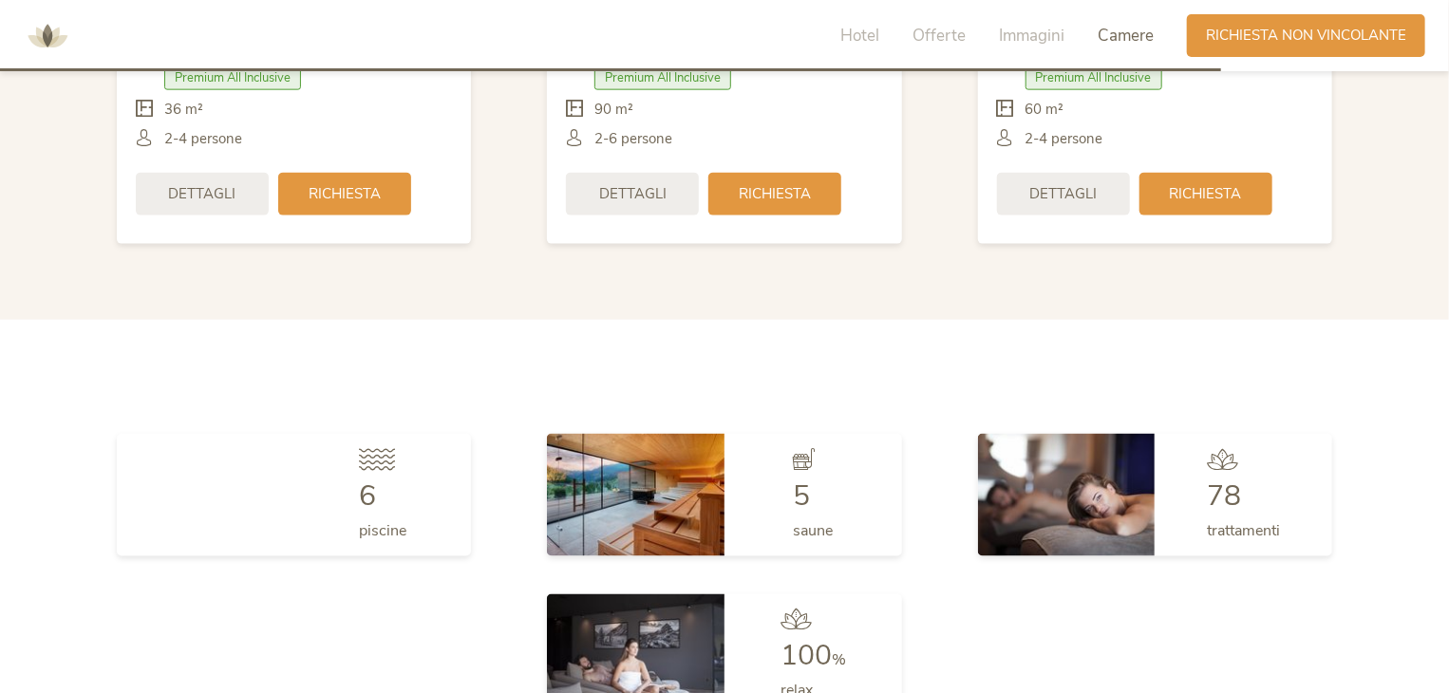
scroll to position [4846, 0]
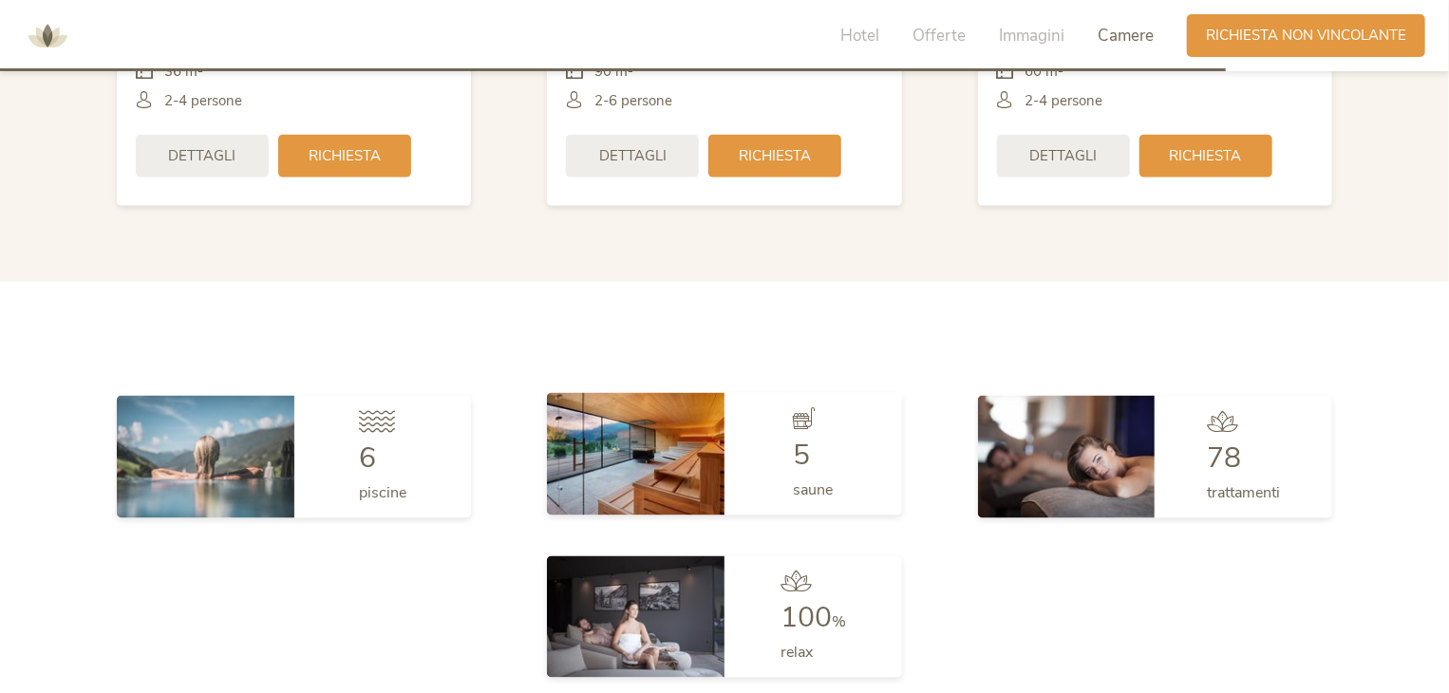
click at [653, 492] on img at bounding box center [636, 453] width 178 height 121
click at [784, 443] on div "5 saune" at bounding box center [813, 453] width 178 height 121
click at [622, 499] on img at bounding box center [636, 453] width 178 height 121
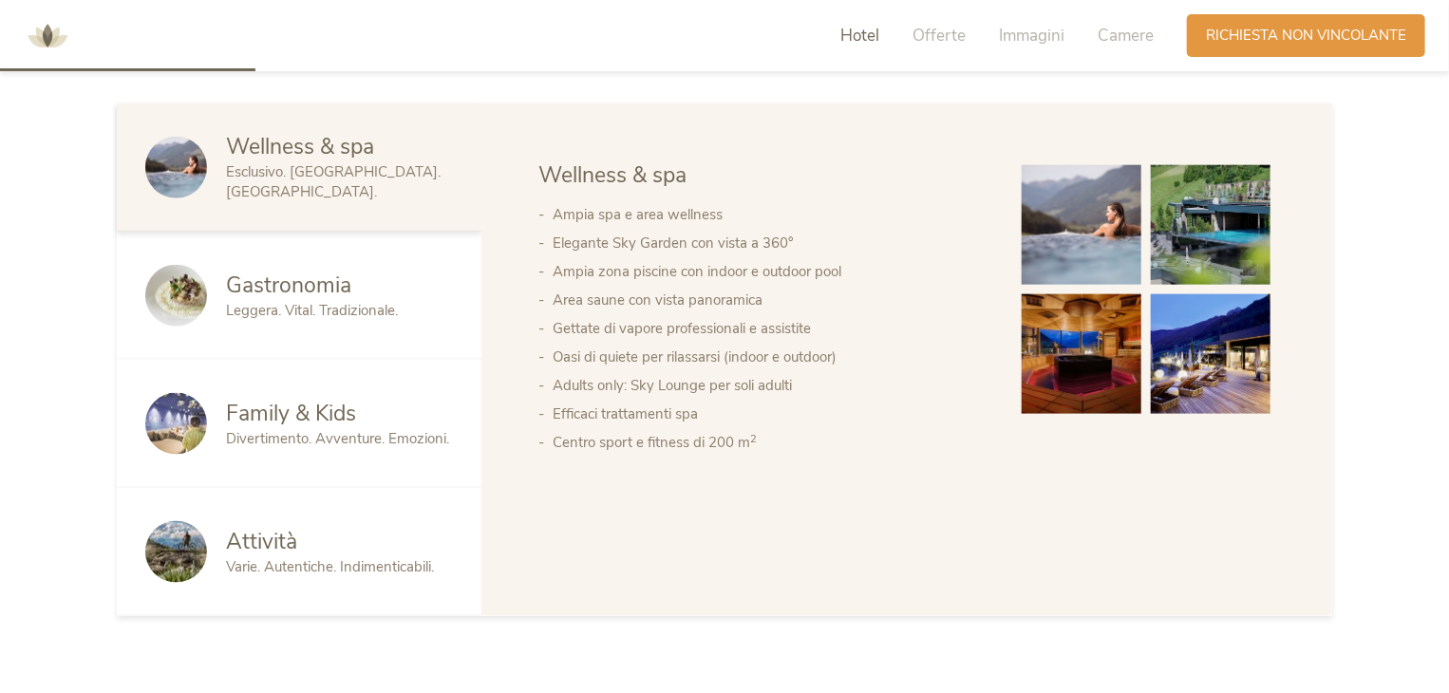
scroll to position [1011, 0]
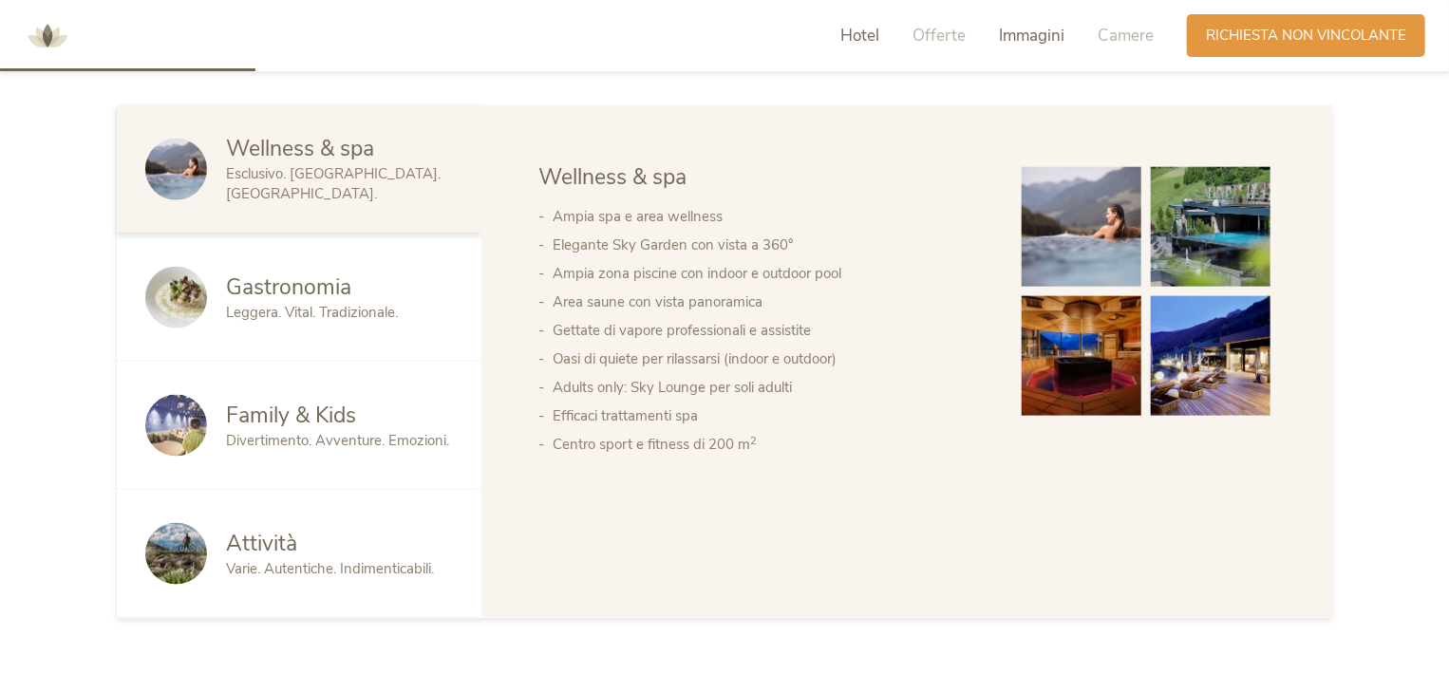
click at [1006, 39] on span "Immagini" at bounding box center [1031, 36] width 65 height 22
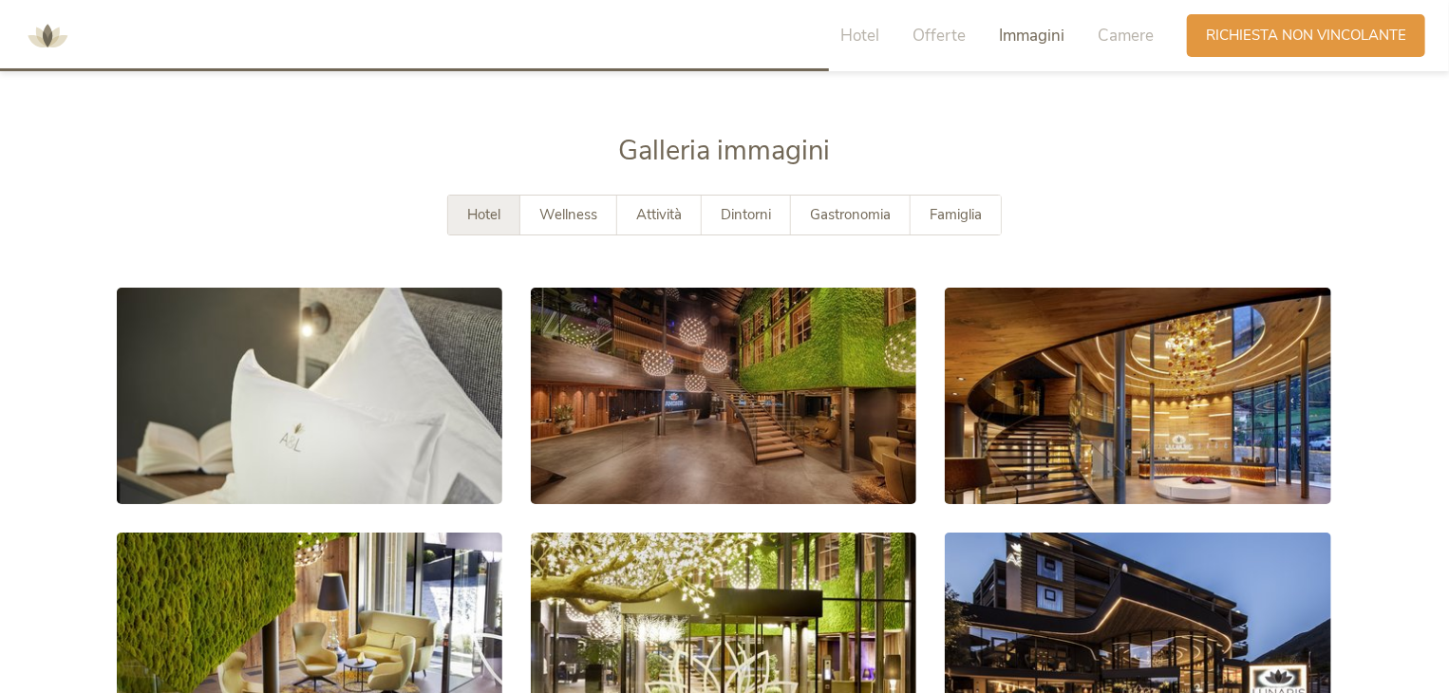
scroll to position [3312, 0]
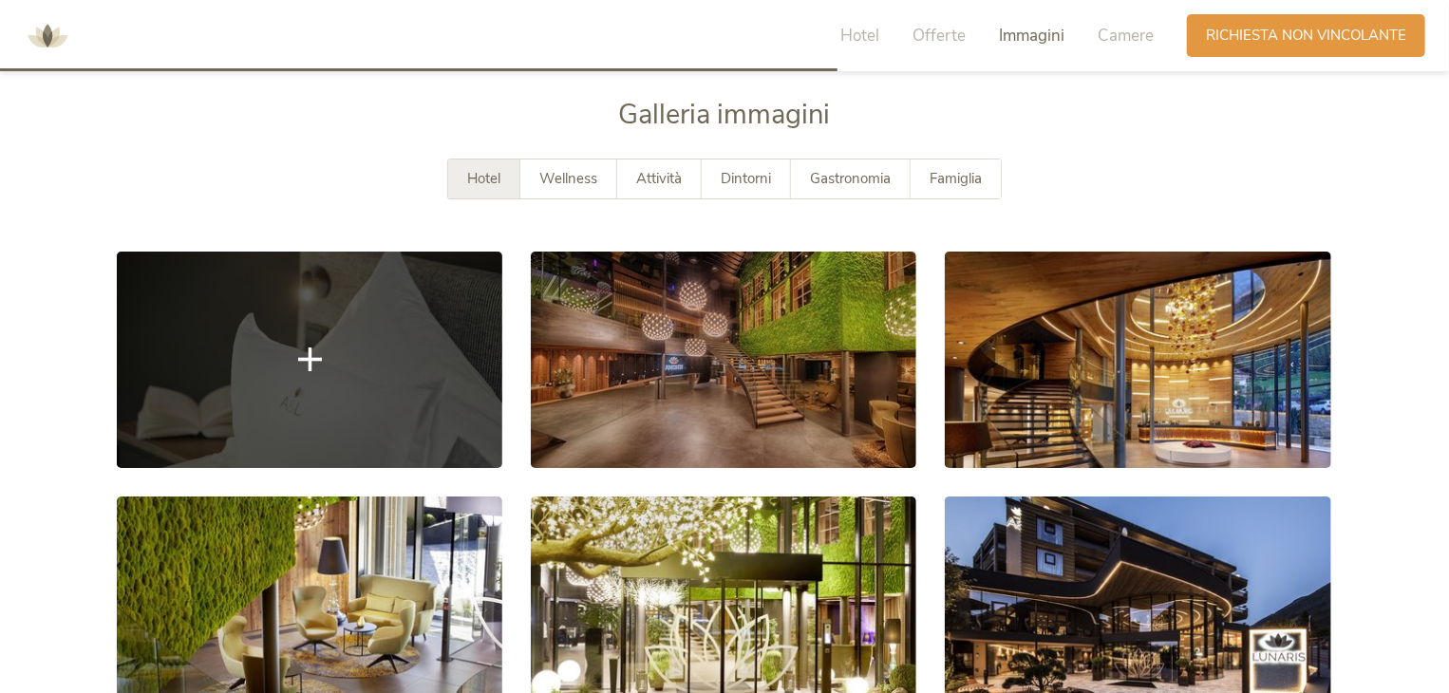
click at [255, 381] on link at bounding box center [309, 360] width 385 height 216
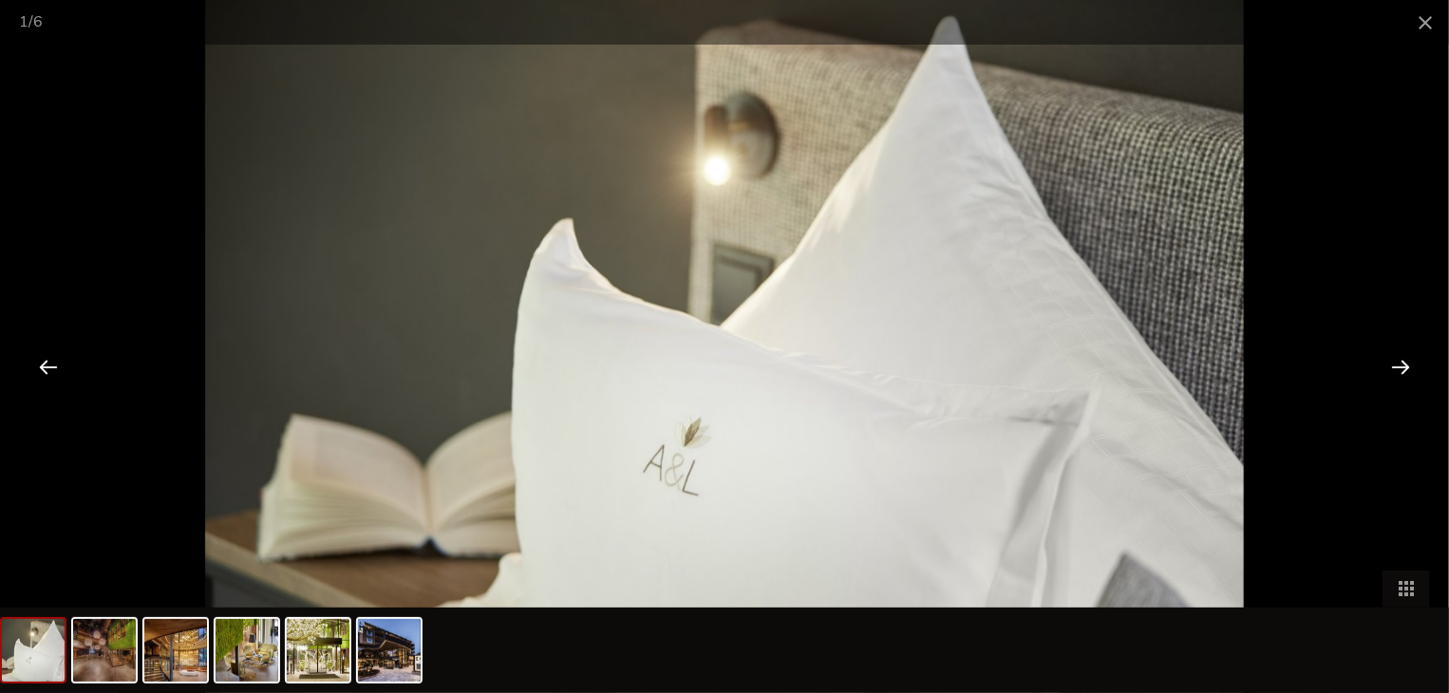
click at [1401, 364] on div at bounding box center [1400, 366] width 59 height 59
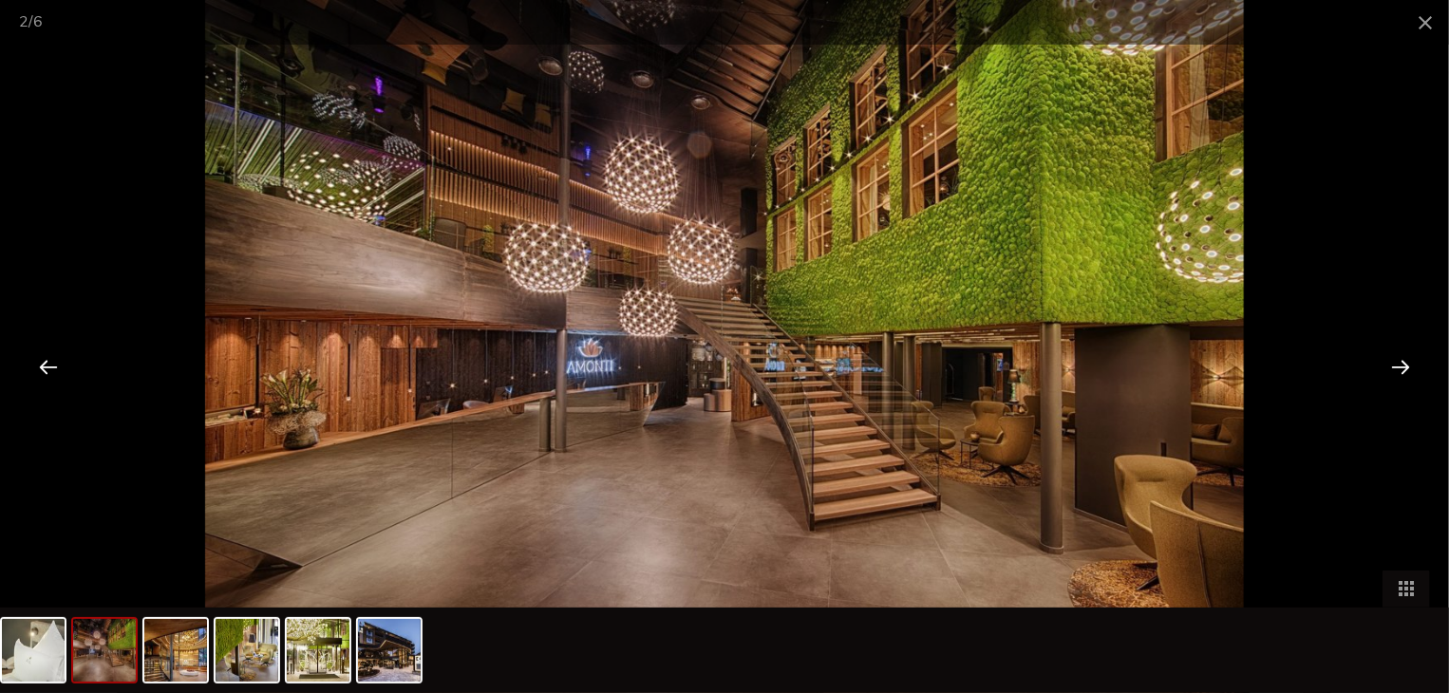
click at [1402, 364] on div at bounding box center [1400, 366] width 59 height 59
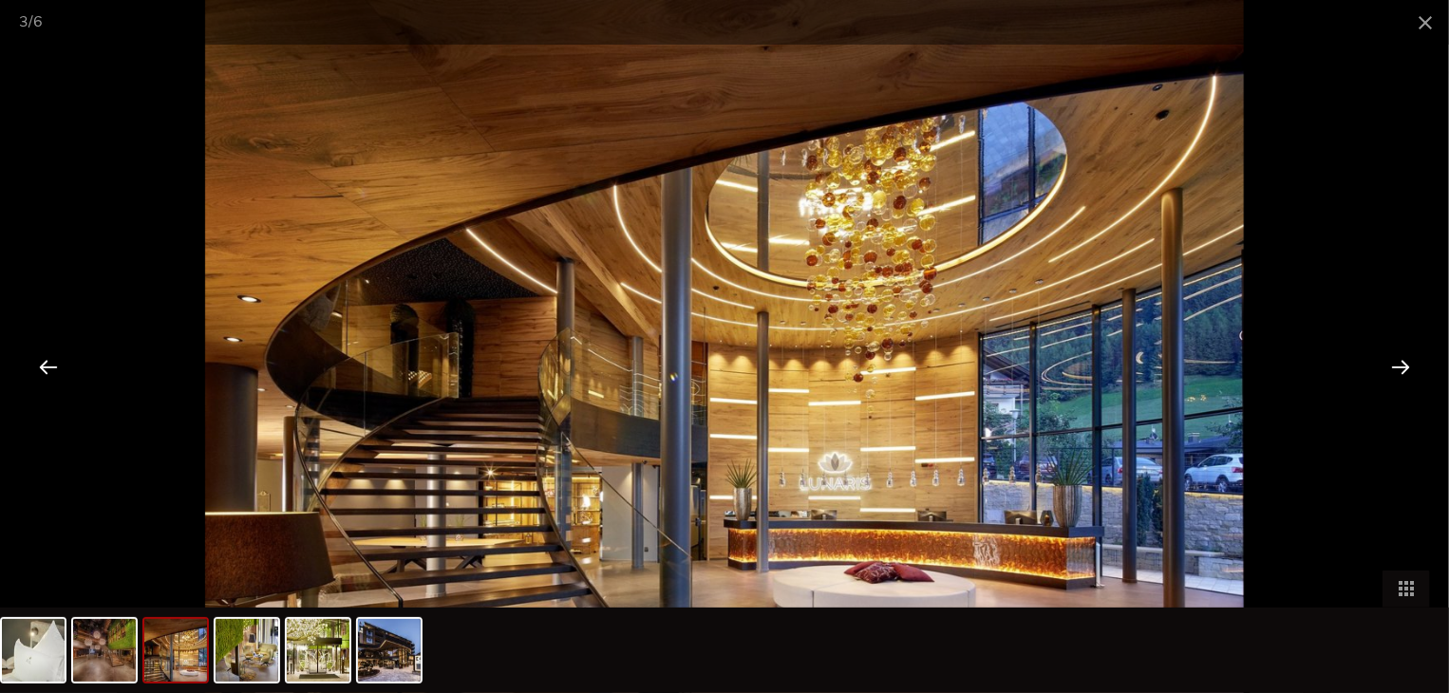
click at [1402, 364] on div at bounding box center [1400, 366] width 59 height 59
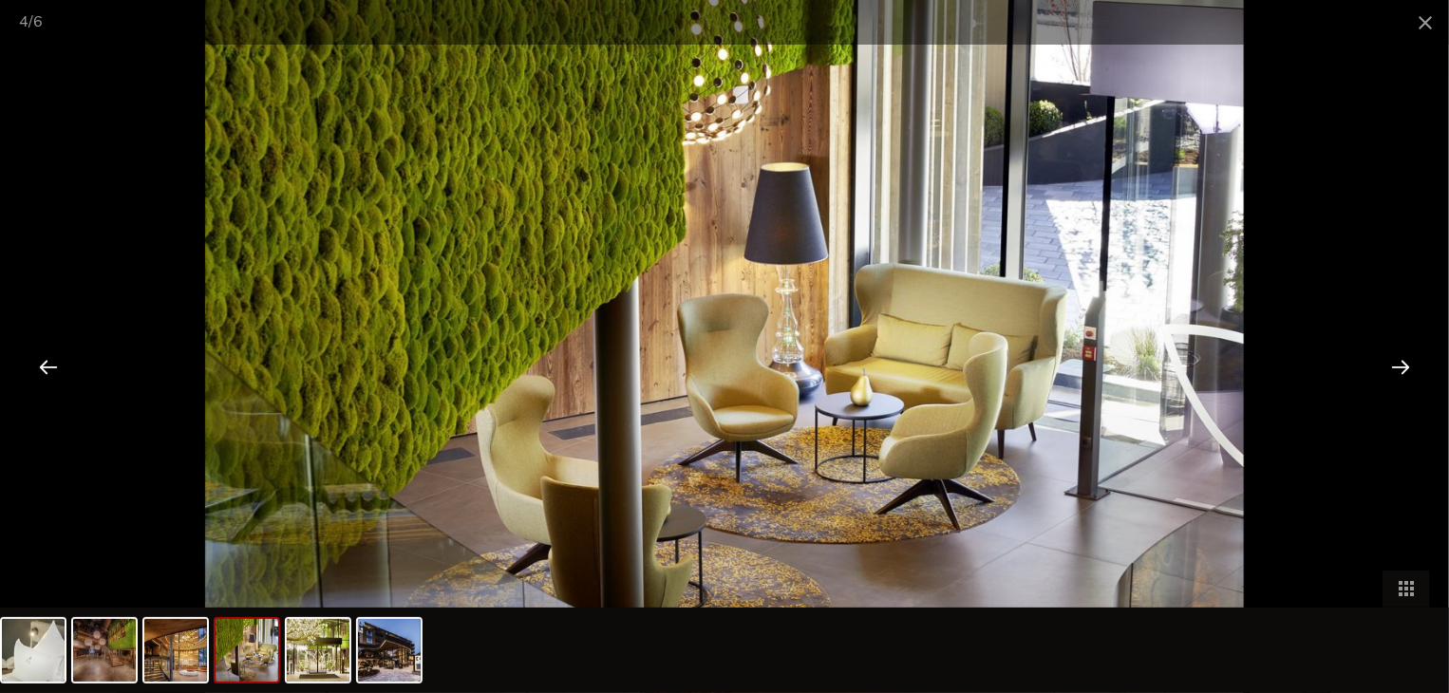
click at [1402, 364] on div at bounding box center [1400, 366] width 59 height 59
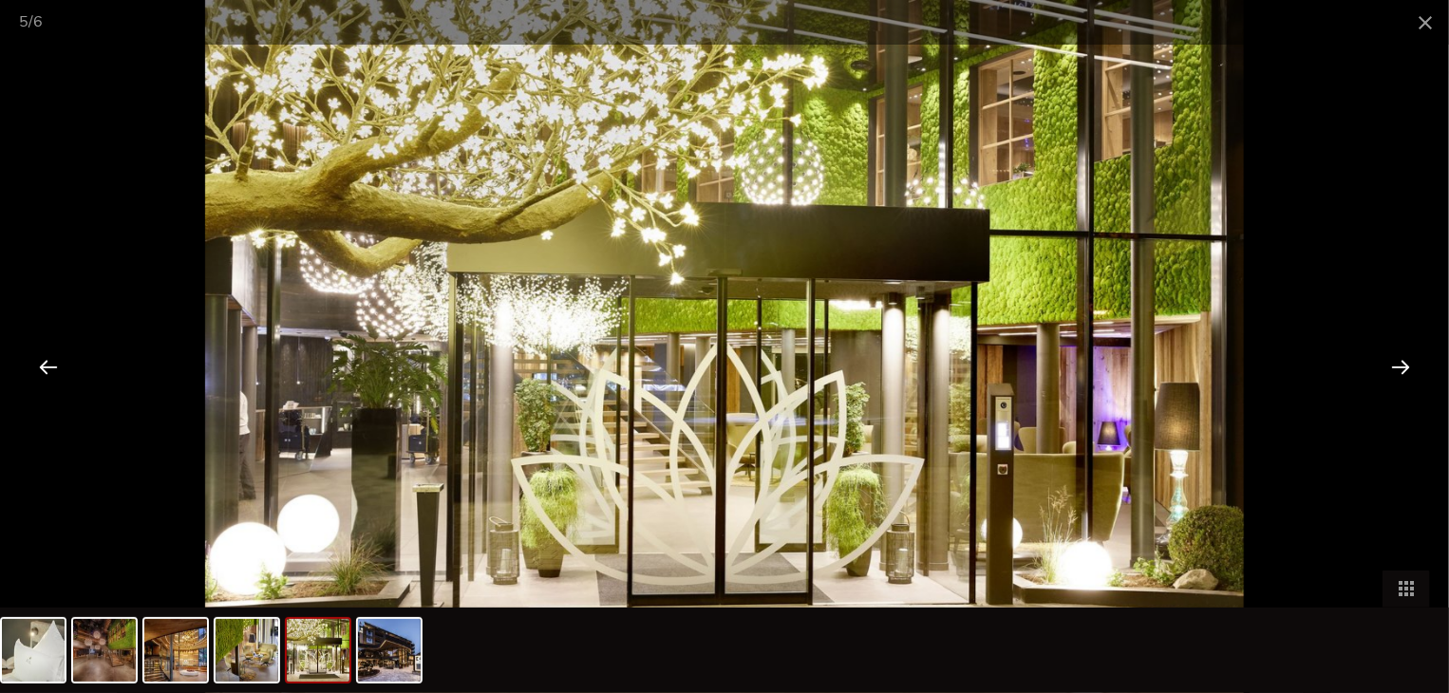
click at [1402, 364] on div at bounding box center [1400, 366] width 59 height 59
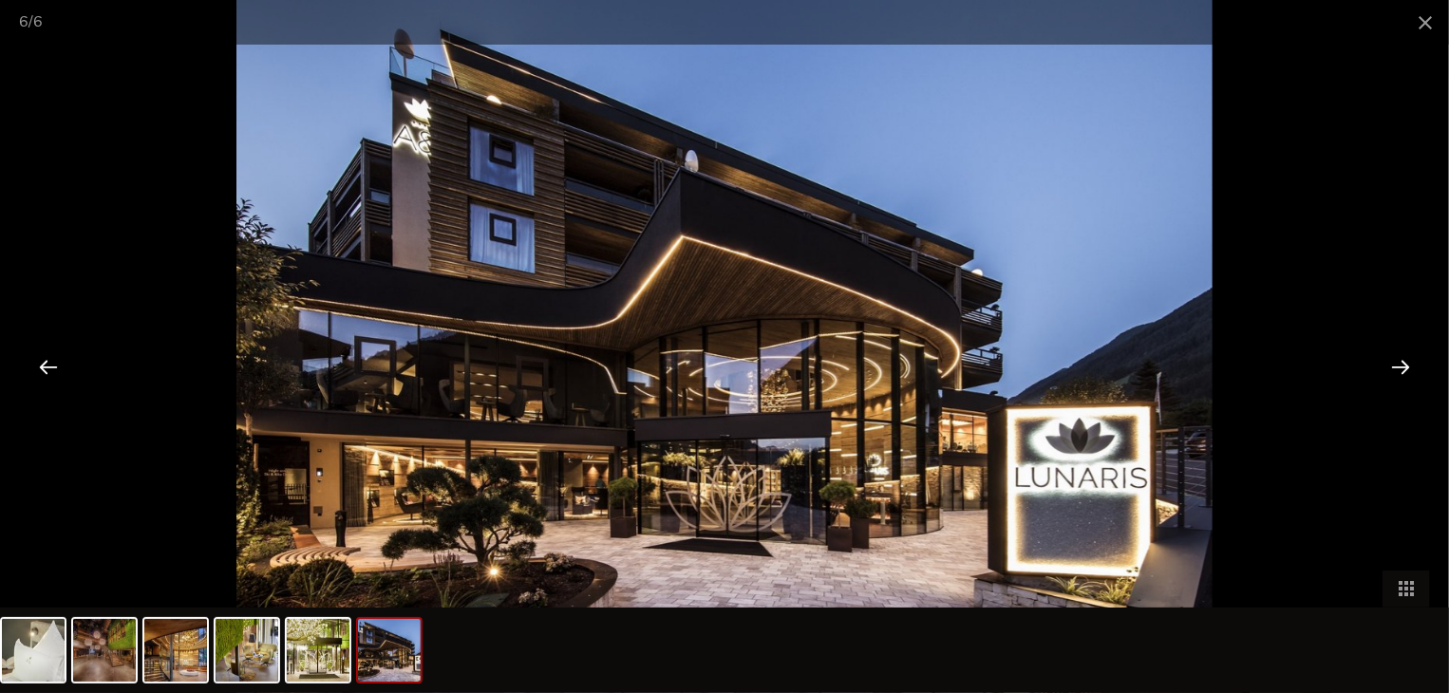
click at [1402, 364] on div at bounding box center [1400, 366] width 59 height 59
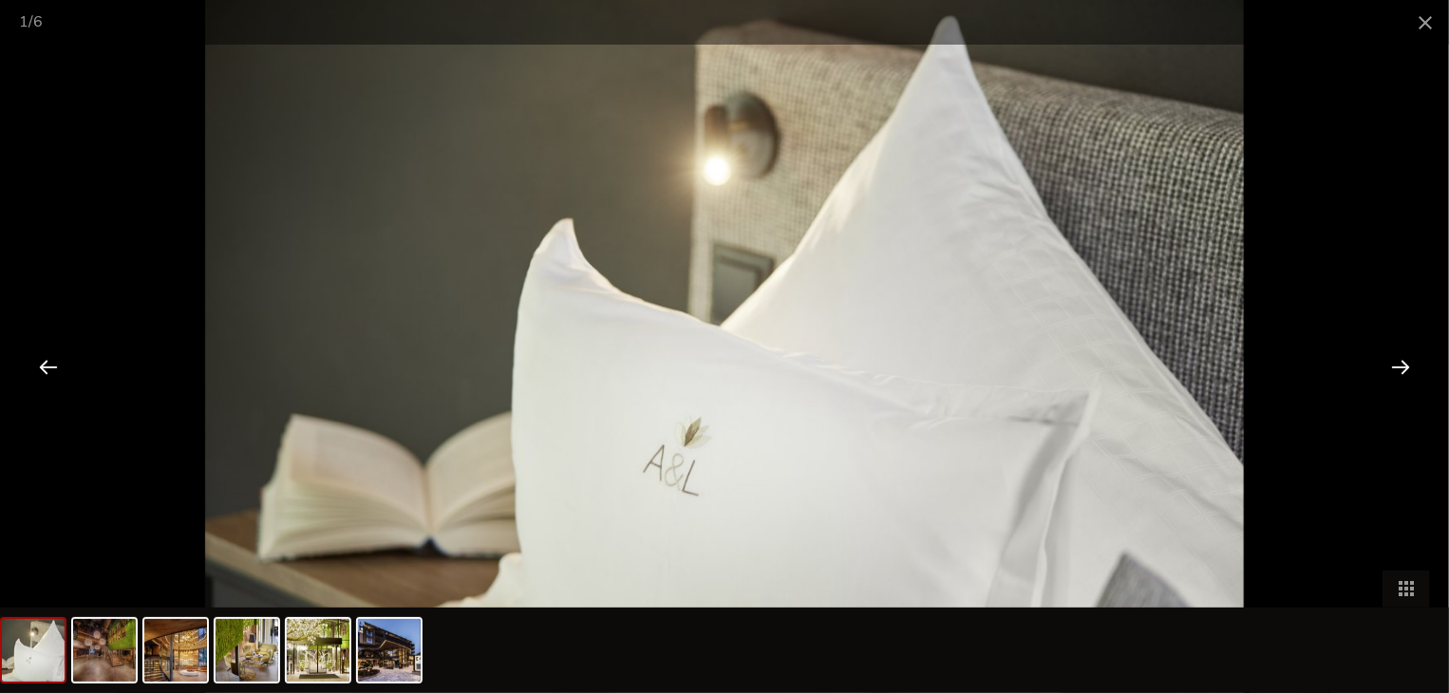
click at [1402, 364] on div at bounding box center [1400, 366] width 59 height 59
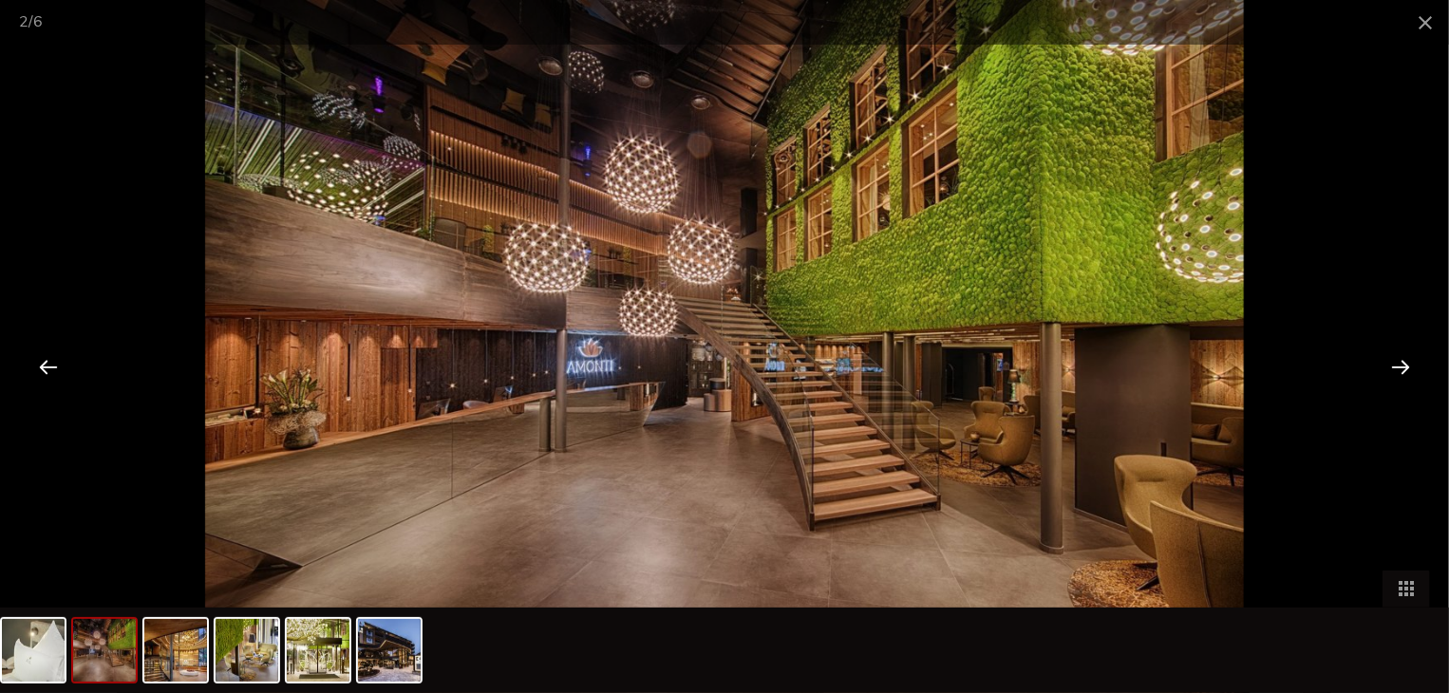
click at [1402, 364] on div at bounding box center [1400, 366] width 59 height 59
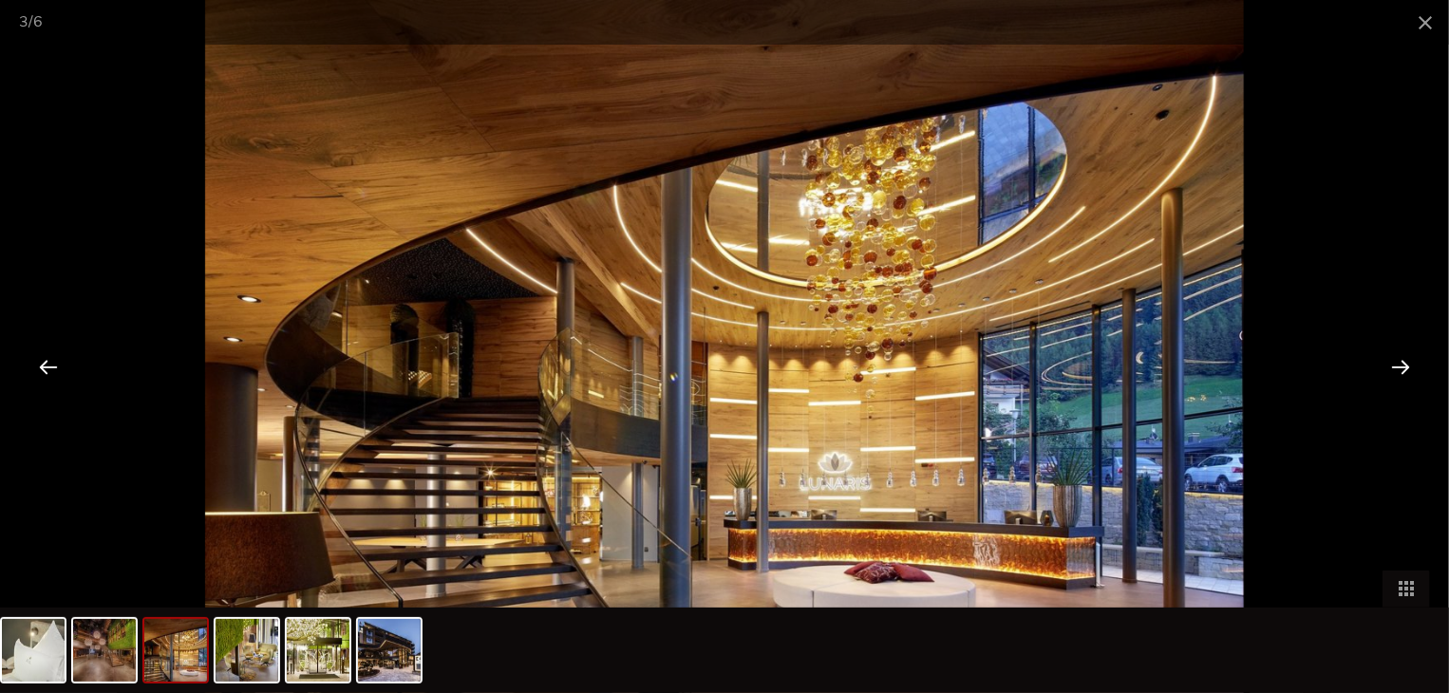
click at [1402, 364] on div at bounding box center [1400, 366] width 59 height 59
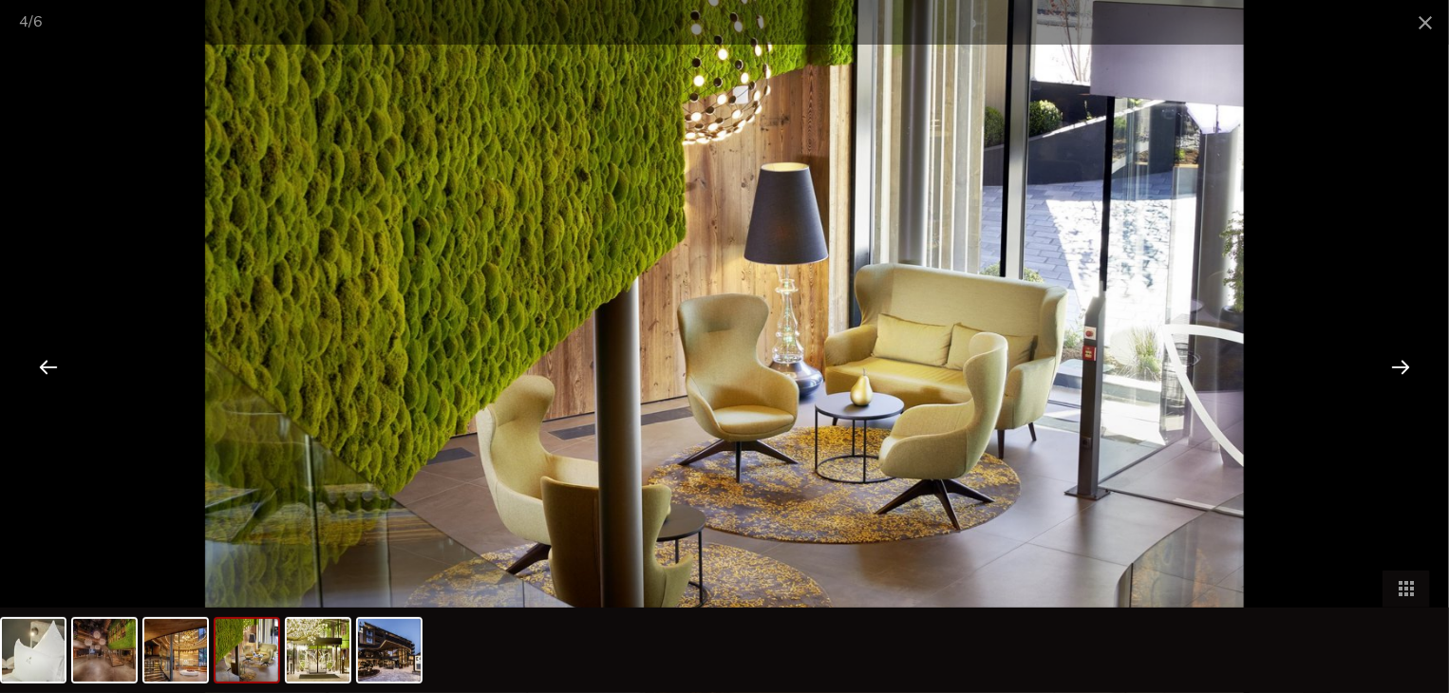
click at [1402, 364] on div at bounding box center [1400, 366] width 59 height 59
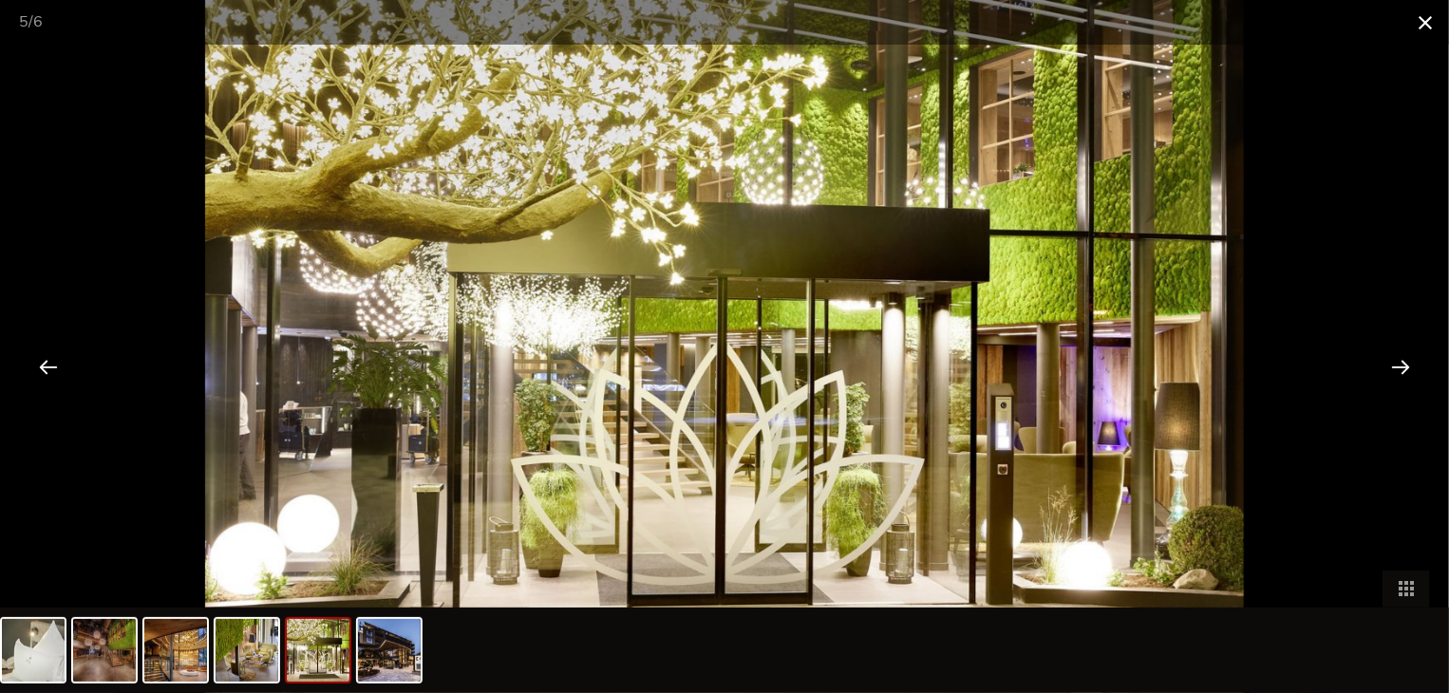
click at [1432, 31] on span at bounding box center [1424, 22] width 47 height 45
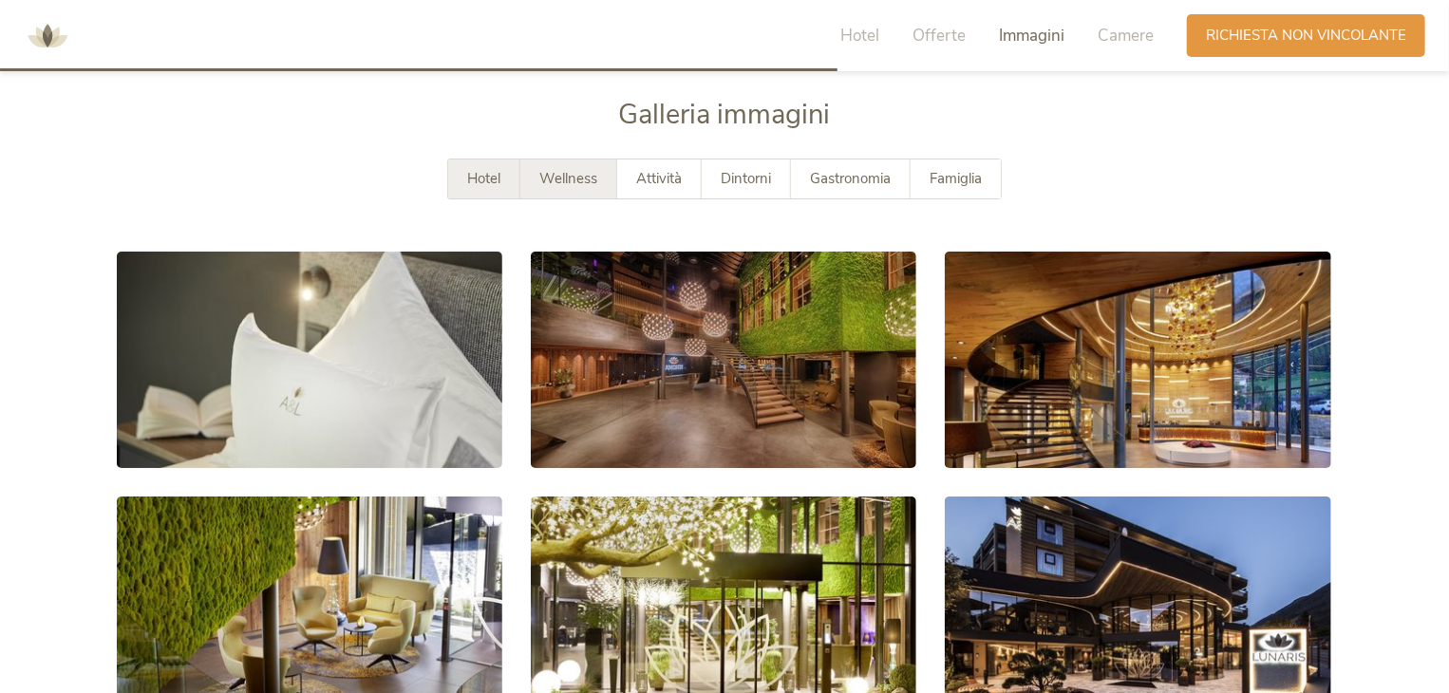
click at [559, 179] on span "Wellness" at bounding box center [568, 178] width 58 height 19
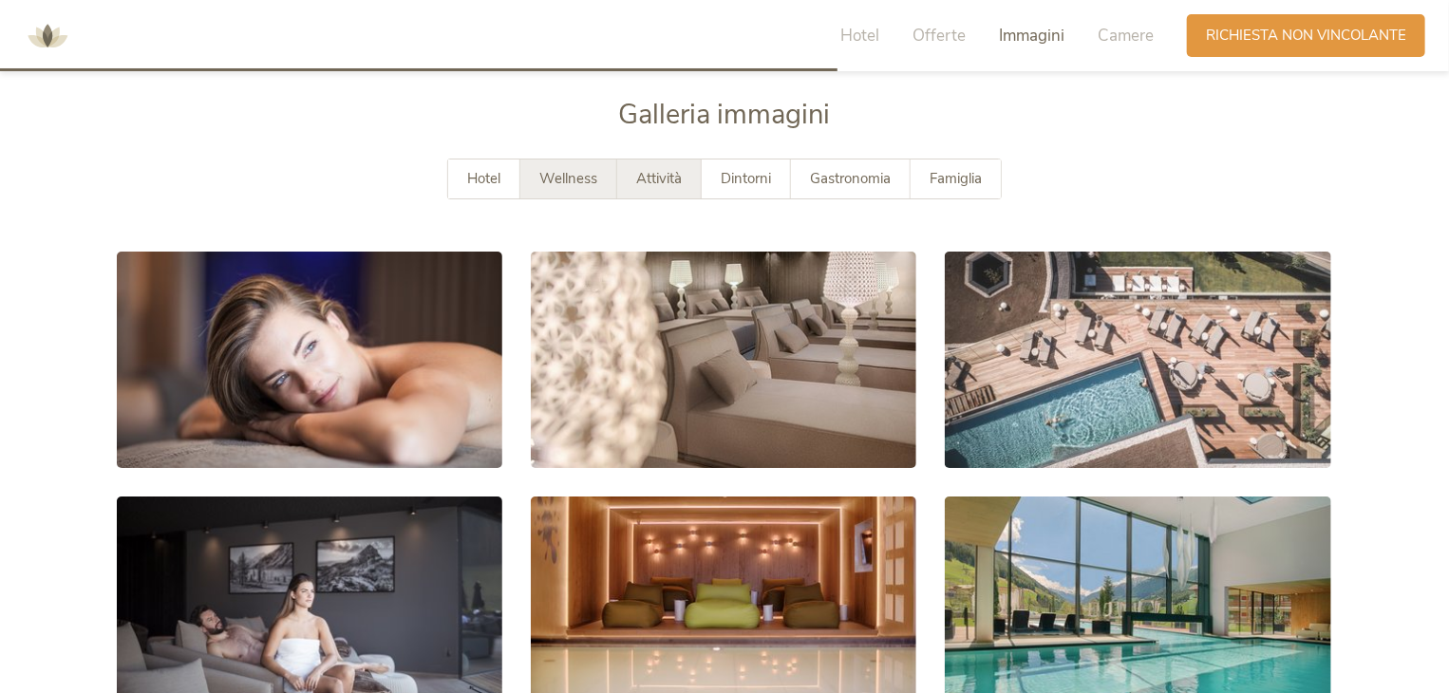
click at [630, 169] on div "Attività" at bounding box center [659, 178] width 84 height 39
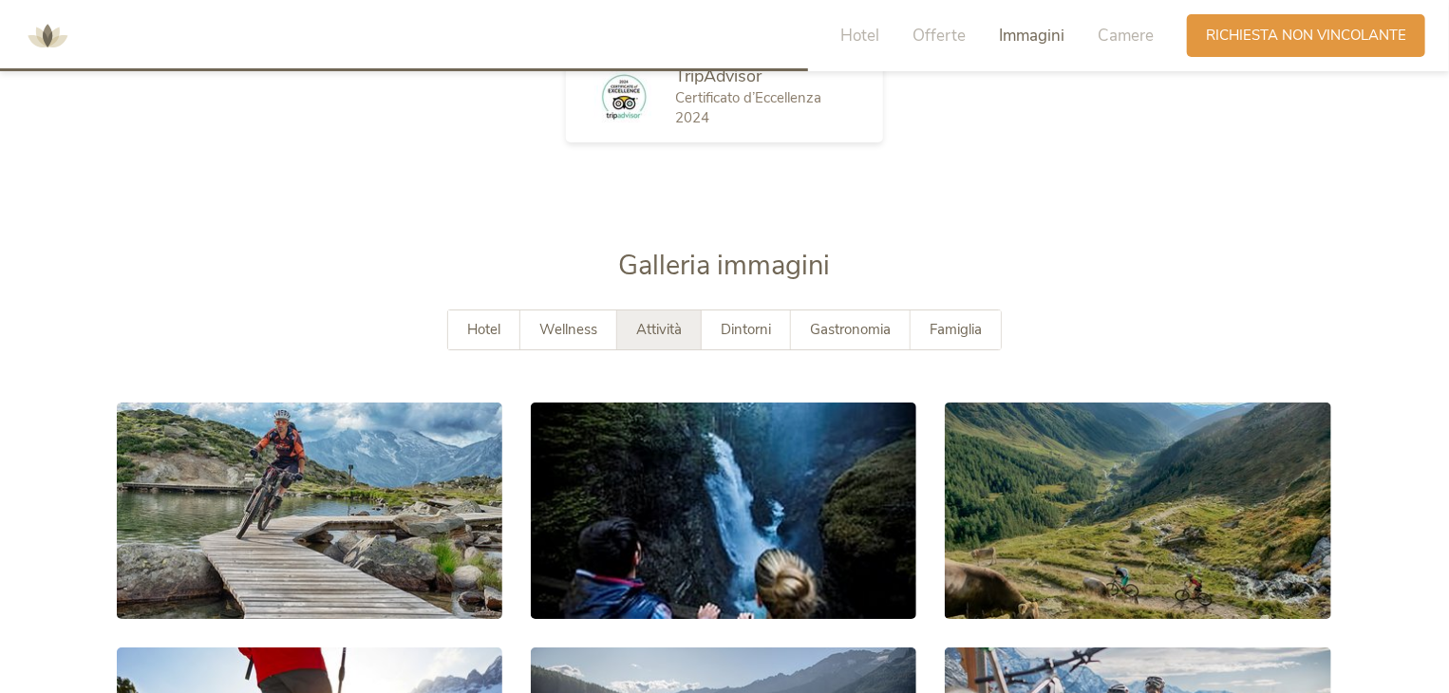
scroll to position [3122, 0]
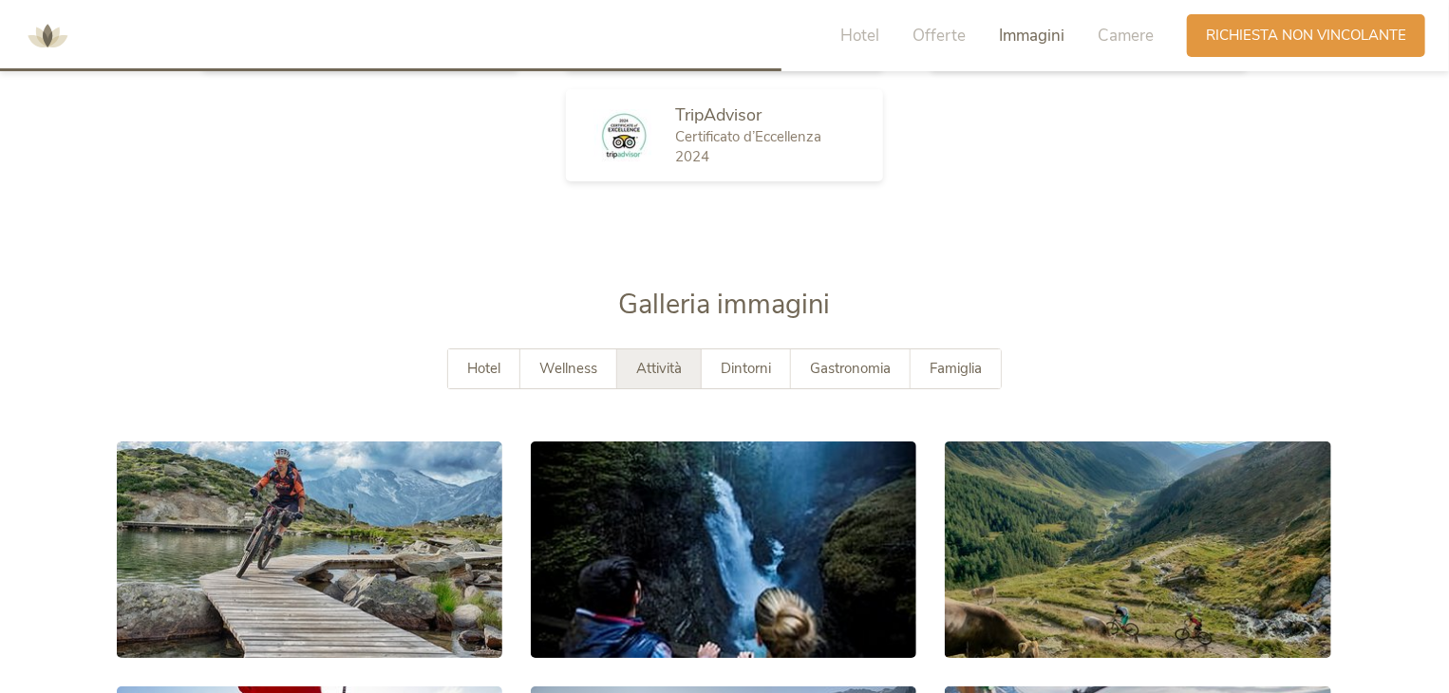
click at [729, 390] on div "Hotel Wellness Attività Dintorni Gastronomia Famiglia" at bounding box center [724, 387] width 1215 height 79
click at [731, 379] on div "Dintorni" at bounding box center [745, 368] width 89 height 39
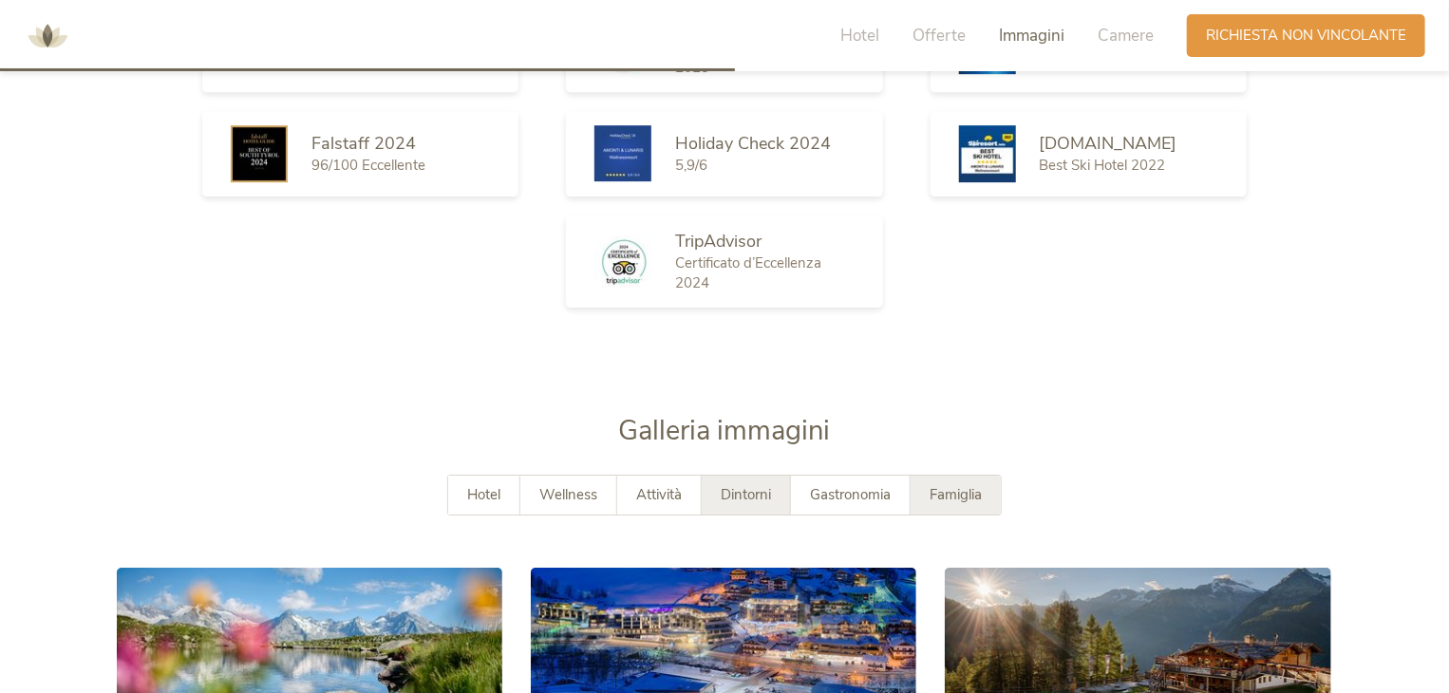
scroll to position [2818, 0]
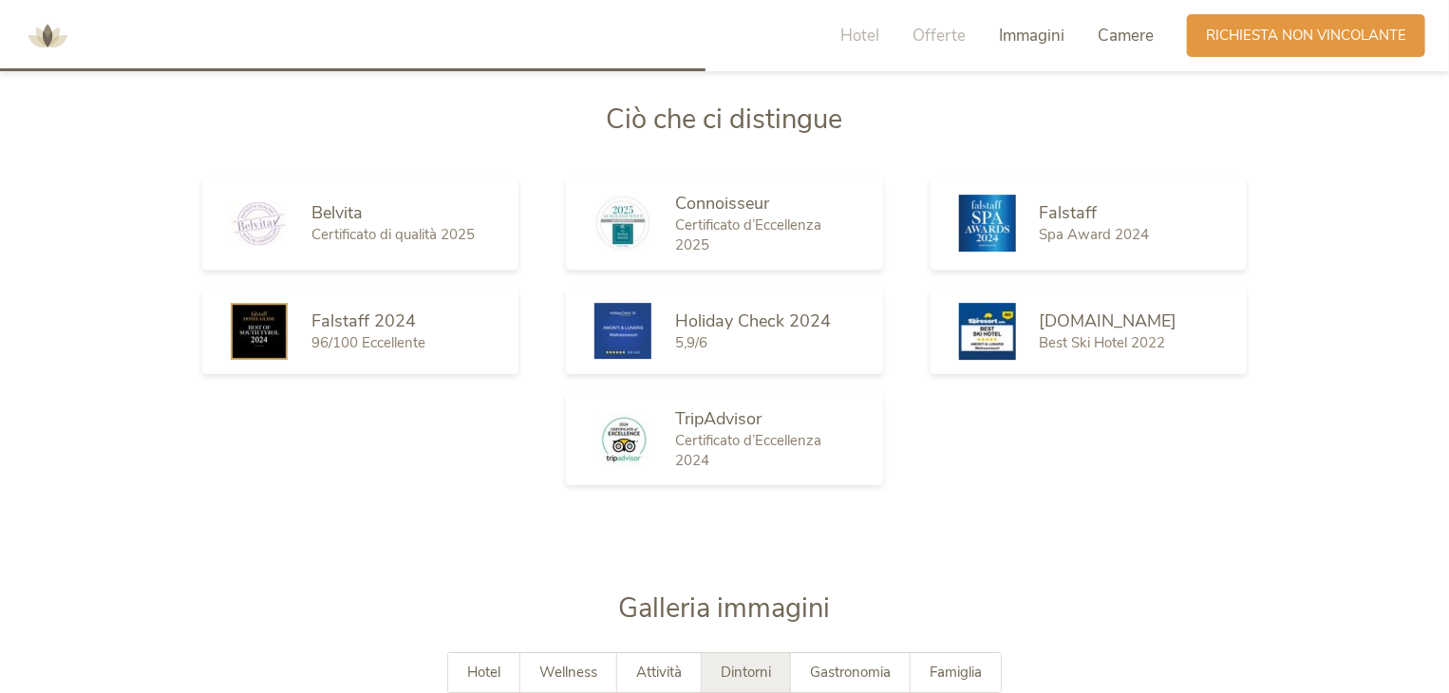
click at [1128, 47] on div "Camere" at bounding box center [1125, 36] width 56 height 23
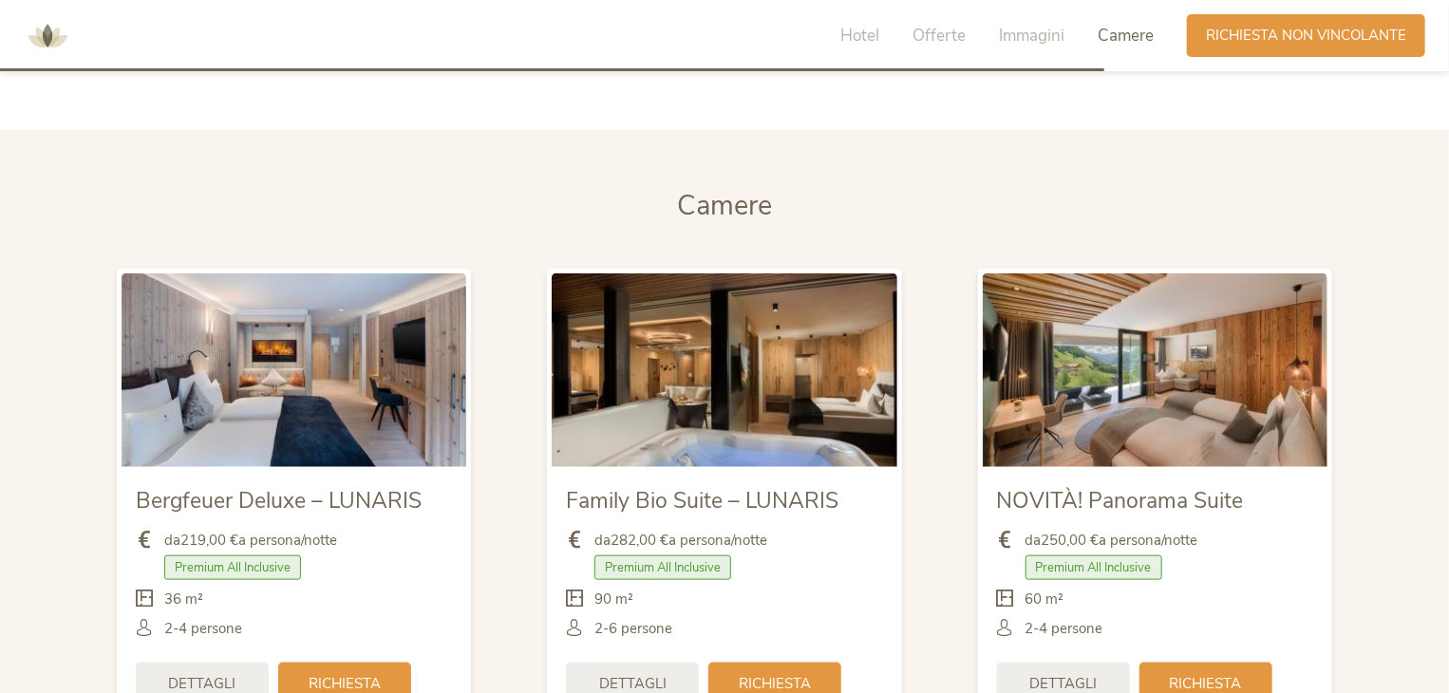
scroll to position [4414, 0]
